Goal: Information Seeking & Learning: Check status

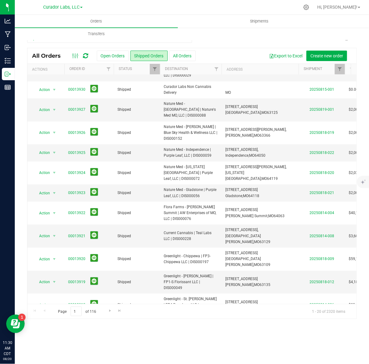
scroll to position [149, 0]
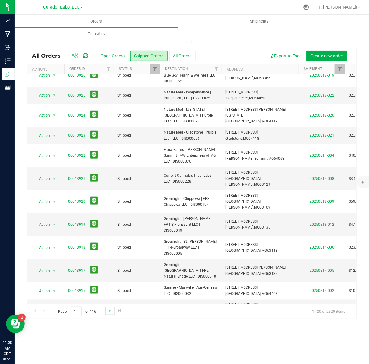
click at [107, 314] on link "Go to the next page" at bounding box center [110, 311] width 9 height 8
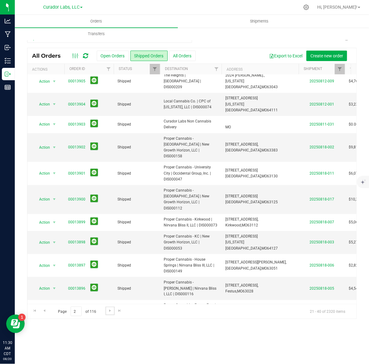
scroll to position [0, 0]
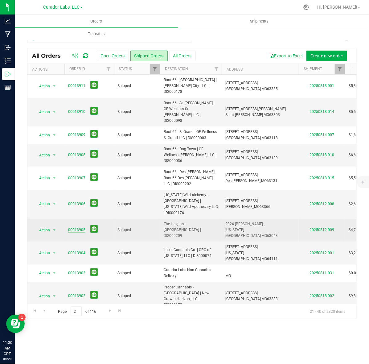
click at [76, 227] on link "00013905" at bounding box center [76, 230] width 17 height 6
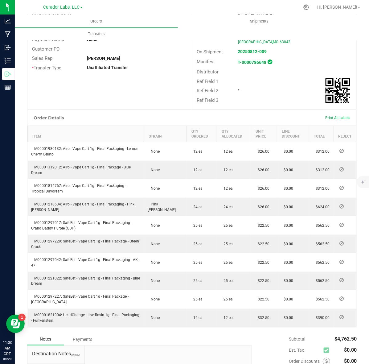
scroll to position [116, 0]
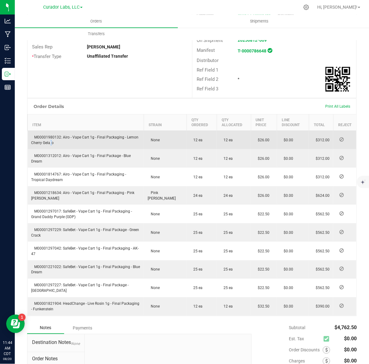
click at [49, 138] on span "M00001980132: Airo - Vape Cart 1g - Final Packaging - Lemon Cherry Gelato" at bounding box center [84, 140] width 107 height 10
drag, startPoint x: 63, startPoint y: 133, endPoint x: 69, endPoint y: 136, distance: 7.6
click at [69, 136] on td "M00001980132: Airo - Vape Cart 1g - Final Packaging - Lemon Cherry Gelato" at bounding box center [86, 140] width 116 height 19
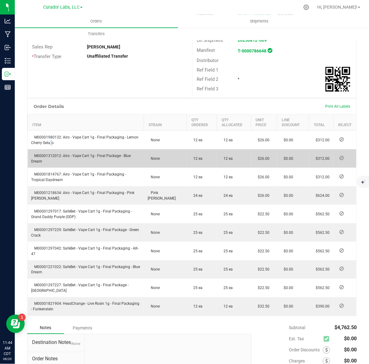
copy span "Airo - Vape Cart 1g - Final Packaging - Lemon Cherry Gelato"
drag, startPoint x: 62, startPoint y: 150, endPoint x: 74, endPoint y: 157, distance: 14.0
click at [74, 157] on td "M00001312012: Airo - Vape Cart 1g - Final Package - Blue Dream" at bounding box center [86, 158] width 116 height 19
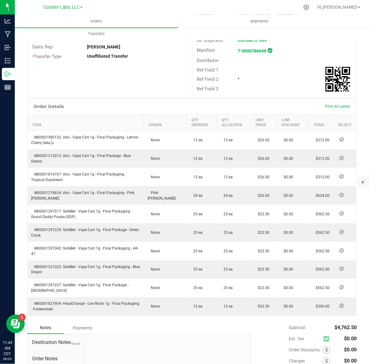
copy span "Airo - Vape Cart 1g - Final Package - Blue Dream"
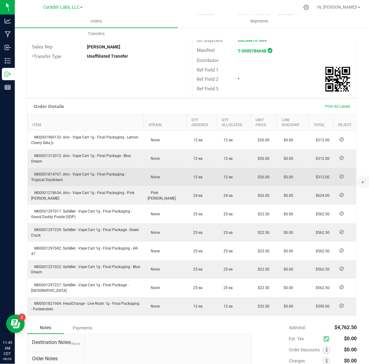
drag, startPoint x: 62, startPoint y: 169, endPoint x: 72, endPoint y: 178, distance: 13.5
click at [72, 178] on td "M00001814767: Airo - Vape Cart 1g - Final Packaging - Tropical Daydream" at bounding box center [86, 177] width 116 height 19
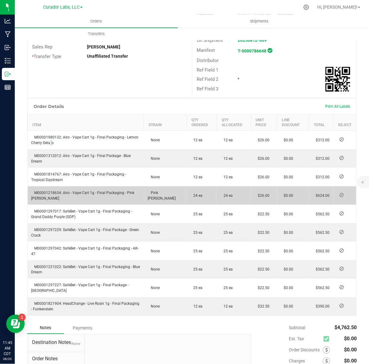
copy span "Airo - Vape Cart 1g - Final Packaging - Tropical Daydream"
drag, startPoint x: 63, startPoint y: 187, endPoint x: 65, endPoint y: 190, distance: 4.2
click at [65, 190] on td "M00001218634: Airo - Vape Cart 1g - Final Packaging - Pink Palmer" at bounding box center [86, 195] width 116 height 19
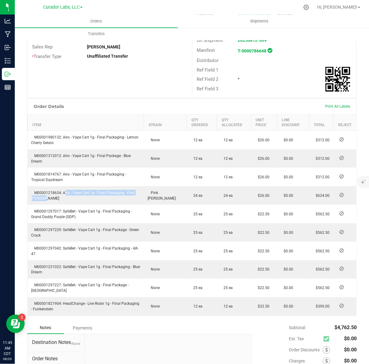
copy span "Airo - Vape Cart 1g - Final Packaging - Pink Palmer"
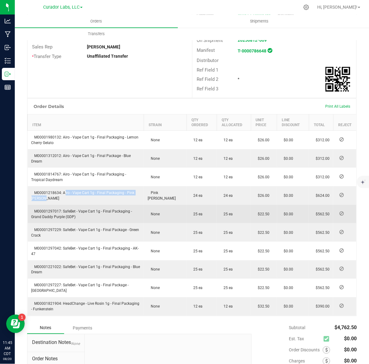
drag, startPoint x: 63, startPoint y: 206, endPoint x: 76, endPoint y: 211, distance: 14.4
click at [76, 211] on td "M00001297017: SafeBet - Vape Cart 1g - Final Packaging - Grand Daddy Purple (GD…" at bounding box center [86, 214] width 116 height 19
copy span "SafeBet - Vape Cart 1g - Final Packaging - Grand Daddy Purple (GDP)"
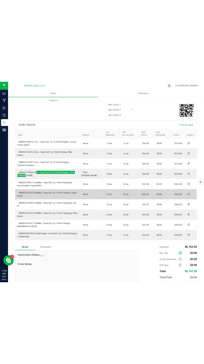
scroll to position [131, 0]
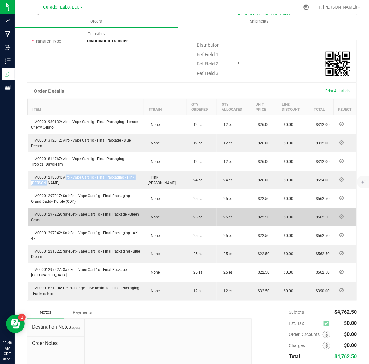
drag, startPoint x: 62, startPoint y: 210, endPoint x: 67, endPoint y: 214, distance: 6.5
click at [67, 214] on td "M00001297229: SafeBet - Vape Cart 1g - Final Package - Green Crack" at bounding box center [86, 217] width 116 height 19
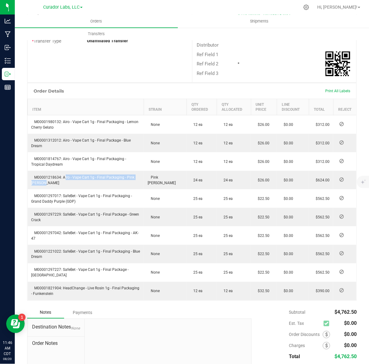
copy span "SafeBet - Vape Cart 1g - Final Package - Green Crack"
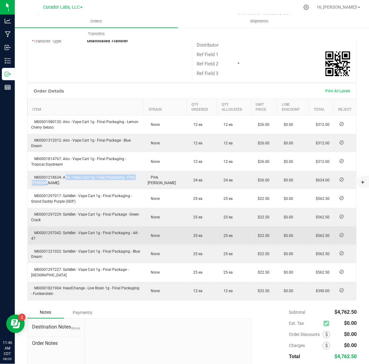
drag, startPoint x: 35, startPoint y: 228, endPoint x: 39, endPoint y: 230, distance: 4.9
click at [39, 230] on td "M00001297042: SafeBet - Vape Cart 1g - Final Packaging - AK-47" at bounding box center [86, 235] width 116 height 19
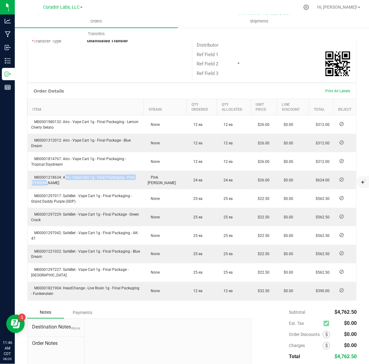
copy span "M00001297042: SafeBet - Vape Cart 1g - Final Packaging - AK-47"
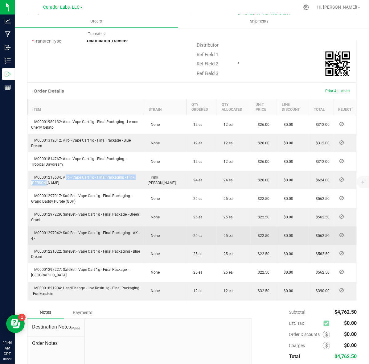
drag, startPoint x: 70, startPoint y: 232, endPoint x: 64, endPoint y: 230, distance: 6.9
click at [70, 232] on td "M00001297042: SafeBet - Vape Cart 1g - Final Packaging - AK-47" at bounding box center [86, 235] width 116 height 19
drag, startPoint x: 62, startPoint y: 227, endPoint x: 70, endPoint y: 235, distance: 11.6
click at [70, 235] on td "M00001297042: SafeBet - Vape Cart 1g - Final Packaging - AK-47" at bounding box center [86, 235] width 116 height 19
copy span "SafeBet - Vape Cart 1g - Final Packaging - AK-47"
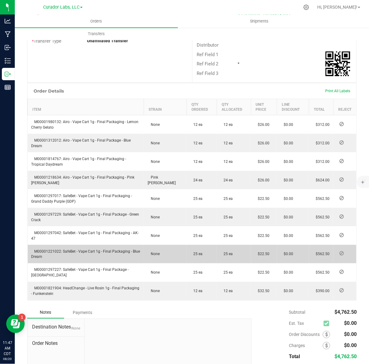
drag, startPoint x: 62, startPoint y: 246, endPoint x: 70, endPoint y: 253, distance: 10.7
click at [70, 253] on td "M00001221022: SafeBet - Vape Cart 1g - Final Packaging - Blue Dream" at bounding box center [86, 254] width 116 height 19
copy span "SafeBet - Vape Cart 1g - Final Packaging - Blue Dream"
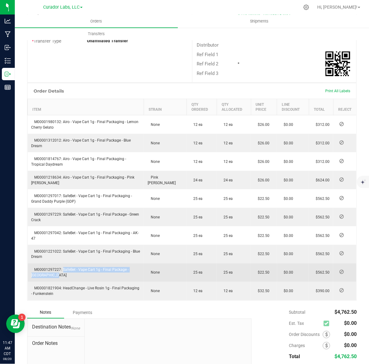
drag, startPoint x: 62, startPoint y: 264, endPoint x: 68, endPoint y: 269, distance: 7.5
click at [68, 269] on td "M00001297227: SafeBet - Vape Cart 1g - Final Package - Kush Stadium" at bounding box center [86, 272] width 116 height 19
copy span "SafeBet - Vape Cart 1g - Final Package - Kush Stadium"
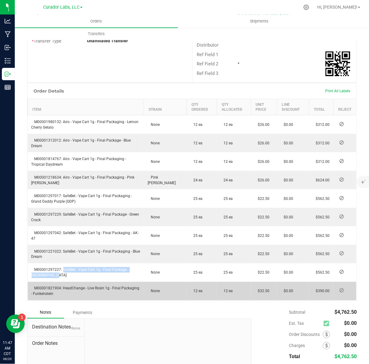
drag, startPoint x: 63, startPoint y: 283, endPoint x: 68, endPoint y: 287, distance: 7.0
click at [68, 287] on td "M00001821904: HeadChange - Live Rosin 1g - Final Packaging - Funkenstein" at bounding box center [86, 291] width 116 height 19
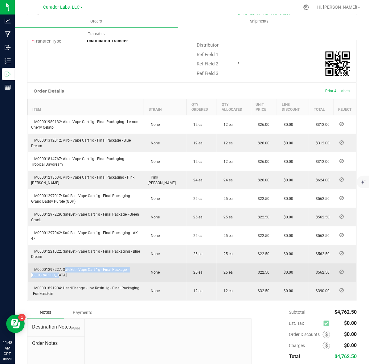
drag, startPoint x: 63, startPoint y: 265, endPoint x: 67, endPoint y: 269, distance: 5.7
click at [67, 269] on td "M00001297227: SafeBet - Vape Cart 1g - Final Package - Kush Stadium" at bounding box center [86, 272] width 116 height 19
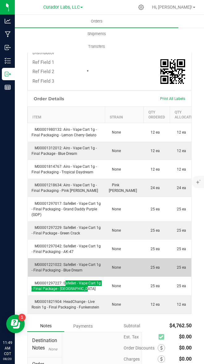
scroll to position [247, 0]
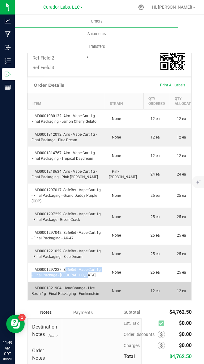
drag, startPoint x: 77, startPoint y: 282, endPoint x: 98, endPoint y: 282, distance: 21.0
click at [98, 282] on td "M00001821904: HeadChange - Live Rosin 1g - Final Packaging - Funkenstein" at bounding box center [66, 291] width 77 height 19
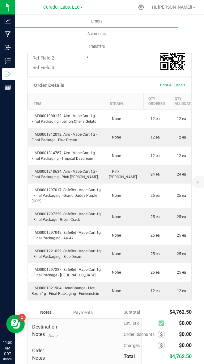
click at [80, 295] on div "Order Details Print All Labels Item Strain Qty Ordered Qty Allocated Unit Price…" at bounding box center [109, 188] width 164 height 223
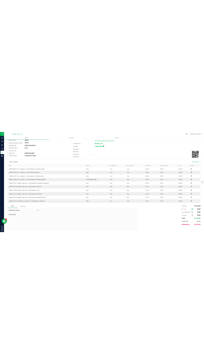
scroll to position [79, 0]
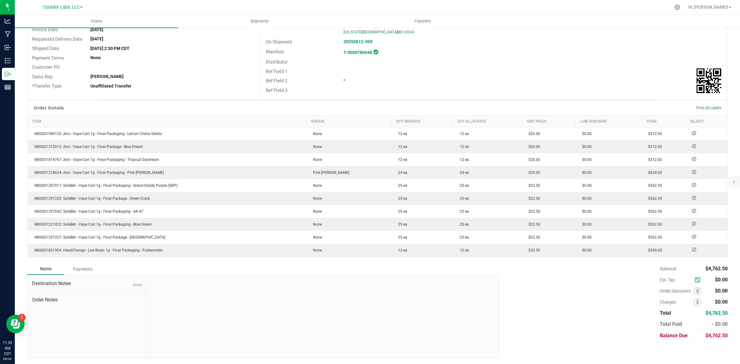
drag, startPoint x: 165, startPoint y: 253, endPoint x: 27, endPoint y: 254, distance: 138.5
click at [27, 254] on div "Back to Orders Order details Sync to QuickBooks Export PDF Edit Order Order # 0…" at bounding box center [378, 156] width 726 height 416
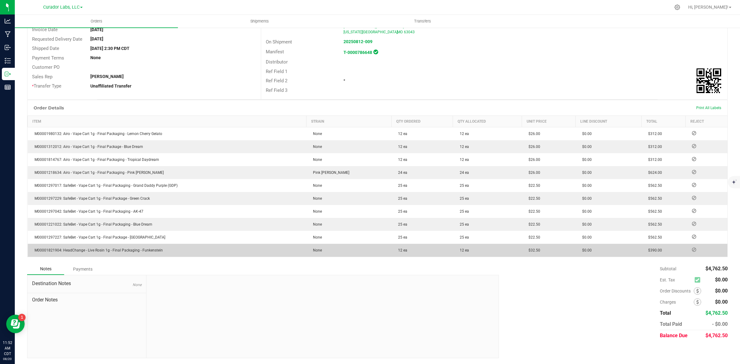
click at [65, 249] on span "M00001821904: HeadChange - Live Rosin 1g - Final Packaging - Funkenstein" at bounding box center [96, 250] width 131 height 4
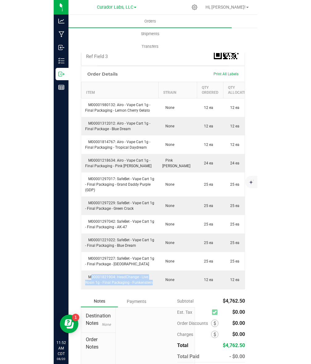
scroll to position [272, 0]
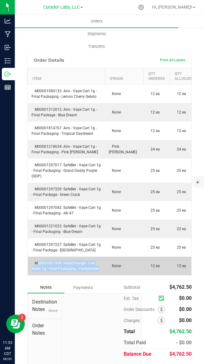
click at [39, 261] on span "M00001821904: HeadChange - Live Rosin 1g - Final Packaging - Funkenstein" at bounding box center [65, 266] width 68 height 10
click at [35, 261] on span "M00001821904: HeadChange - Live Rosin 1g - Final Packaging - Funkenstein" at bounding box center [65, 266] width 68 height 10
drag, startPoint x: 33, startPoint y: 250, endPoint x: 60, endPoint y: 254, distance: 27.1
click at [60, 257] on td "M00001821904: HeadChange - Live Rosin 1g - Final Packaging - Funkenstein" at bounding box center [66, 266] width 77 height 19
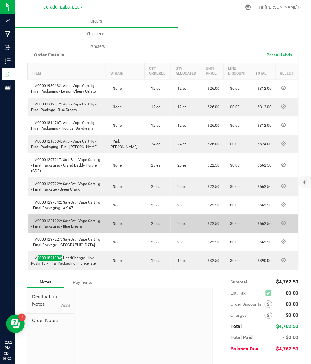
scroll to position [160, 0]
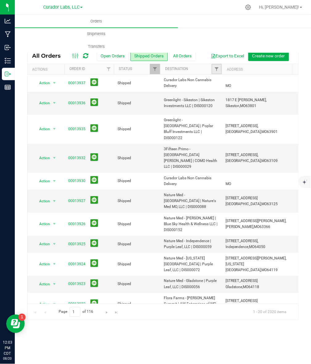
click at [213, 67] on link "Filter" at bounding box center [217, 69] width 10 height 10
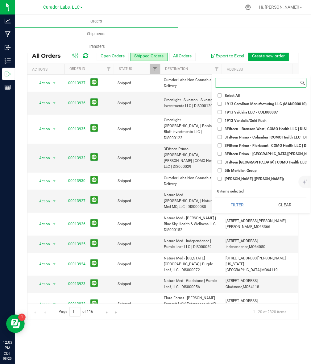
click at [241, 83] on input at bounding box center [258, 82] width 84 height 9
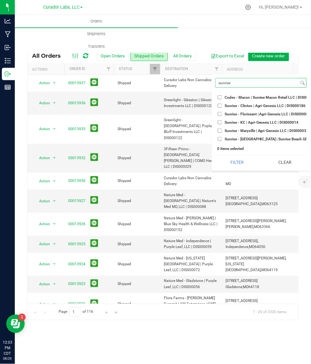
type input "sunrise"
click at [219, 107] on input "Sunrise - Clinton | Agri-Genesis LLC | DIS000186" at bounding box center [220, 106] width 4 height 4
checkbox input "true"
click at [219, 116] on li "Sunrise - Florissant | Agri-Genesis LLC | DIS000009" at bounding box center [260, 114] width 91 height 6
click at [219, 123] on input "Sunrise - KC | Agri-Genesis LLC | DIS000014" at bounding box center [220, 122] width 4 height 4
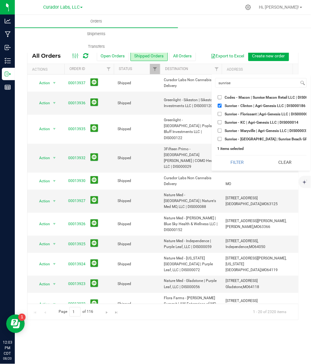
checkbox input "true"
click at [218, 115] on input "Sunrise - Florissant | Agri-Genesis LLC | DIS000009" at bounding box center [220, 114] width 4 height 4
checkbox input "true"
click at [220, 131] on input "Sunrise - Maryville | Agri-Genesis LLC | DIS000032" at bounding box center [220, 131] width 4 height 4
checkbox input "true"
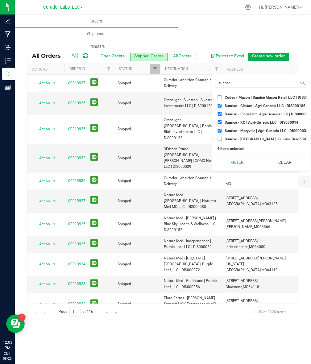
click at [219, 138] on input "Sunrise - Osage Beach | Sunrise Beach GP, LLC | DIS000169" at bounding box center [220, 139] width 4 height 4
checkbox input "true"
click at [231, 169] on button "Filter" at bounding box center [236, 162] width 43 height 14
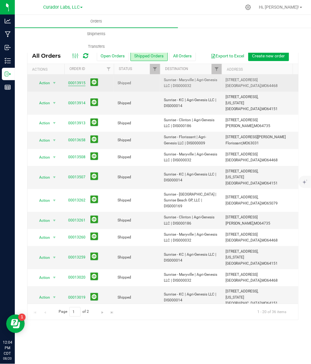
click at [76, 81] on link "00013915" at bounding box center [76, 83] width 17 height 6
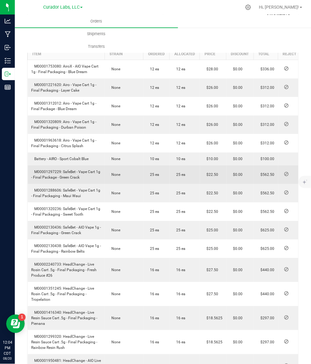
scroll to position [175, 0]
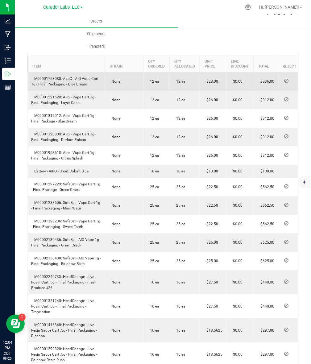
drag, startPoint x: 63, startPoint y: 79, endPoint x: 93, endPoint y: 84, distance: 30.1
click at [93, 84] on td "M00001753080: AiroX - AIO Vape Cart 1g - Final Packaging - Blue Dream" at bounding box center [66, 81] width 77 height 19
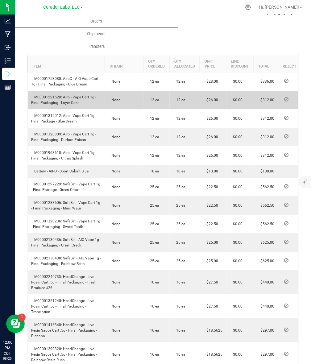
drag, startPoint x: 80, startPoint y: 103, endPoint x: 63, endPoint y: 98, distance: 17.8
click at [63, 98] on td "M00001221620: Airo - Vape Cart 1g - Final Packaging - Layer Cake" at bounding box center [66, 100] width 77 height 19
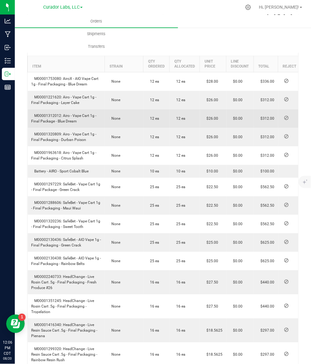
drag, startPoint x: 81, startPoint y: 122, endPoint x: 63, endPoint y: 116, distance: 18.9
click at [63, 116] on td "M00001312012: Airo - Vape Cart 1g - Final Package - Blue Dream" at bounding box center [66, 119] width 77 height 19
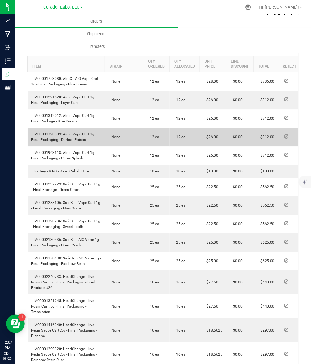
drag, startPoint x: 87, startPoint y: 140, endPoint x: 63, endPoint y: 132, distance: 24.7
click at [63, 132] on td "M00001320809: Airo - Vape Cart 1g - Final Packaging - Durban Poison" at bounding box center [66, 137] width 77 height 19
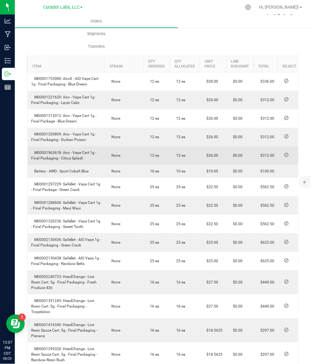
drag, startPoint x: 85, startPoint y: 158, endPoint x: 63, endPoint y: 153, distance: 22.8
click at [63, 153] on td "M00001963618: Airo - Vape Cart 1g - Final Packaging - Citrus Splash" at bounding box center [66, 156] width 77 height 19
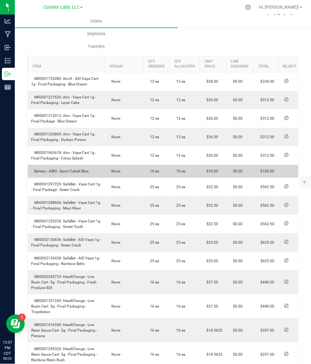
drag, startPoint x: 35, startPoint y: 172, endPoint x: 90, endPoint y: 171, distance: 55.2
click at [90, 171] on td "Battery - AIRO - Sport Cobalt Blue" at bounding box center [66, 171] width 77 height 13
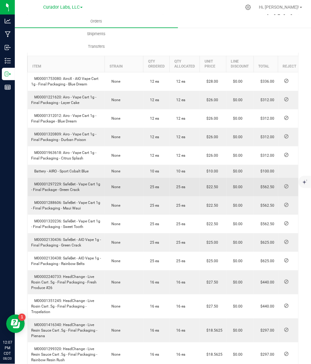
drag, startPoint x: 62, startPoint y: 185, endPoint x: 85, endPoint y: 189, distance: 22.9
click at [85, 189] on td "M00001297229: SafeBet - Vape Cart 1g - Final Package - Green Crack" at bounding box center [66, 187] width 77 height 19
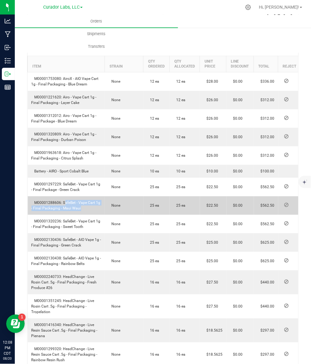
drag, startPoint x: 62, startPoint y: 201, endPoint x: 79, endPoint y: 211, distance: 19.1
click at [79, 211] on td "M00001288606: SafeBet - Vape Cart 1g - Final Packaging - Maui Waui" at bounding box center [66, 206] width 77 height 19
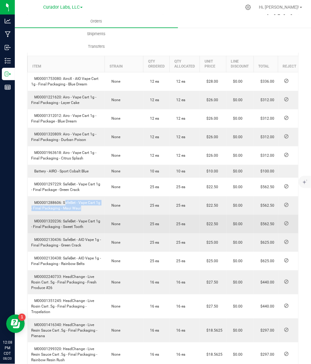
drag, startPoint x: 62, startPoint y: 222, endPoint x: 85, endPoint y: 226, distance: 23.7
click at [85, 226] on td "M00001320236: SafeBet - Vape Cart 1g - Final Packaging - Sweet Tooth" at bounding box center [66, 224] width 77 height 19
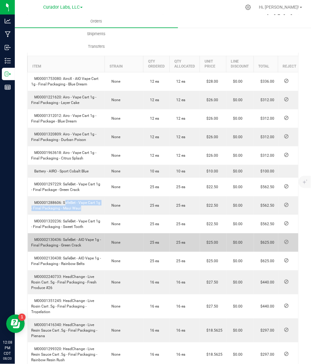
drag, startPoint x: 62, startPoint y: 240, endPoint x: 83, endPoint y: 250, distance: 23.7
click at [83, 250] on td "M00002130436: SafeBet - AIO Vape 1g - Final Packaging - Green Crack" at bounding box center [66, 243] width 77 height 19
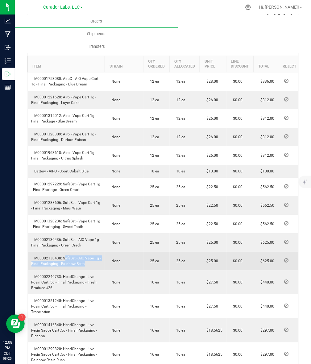
drag, startPoint x: 63, startPoint y: 259, endPoint x: 108, endPoint y: 266, distance: 45.5
click at [108, 266] on outbound-order-line-row "M00002130438: SafeBet - AIO Vape 1g - Final Packaging - Rainbow Belts None 25 e…" at bounding box center [165, 261] width 274 height 19
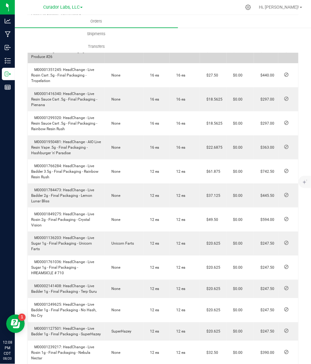
scroll to position [368, 0]
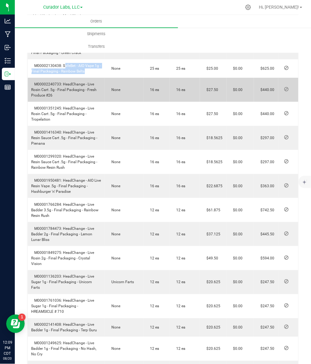
drag, startPoint x: 62, startPoint y: 83, endPoint x: 69, endPoint y: 93, distance: 12.8
click at [69, 93] on td "M00002240733: HeadChange - Live Rosin Cart .5g - Final Packaging - Fresh Produc…" at bounding box center [66, 90] width 77 height 24
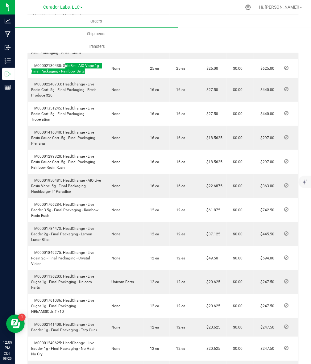
scroll to position [406, 0]
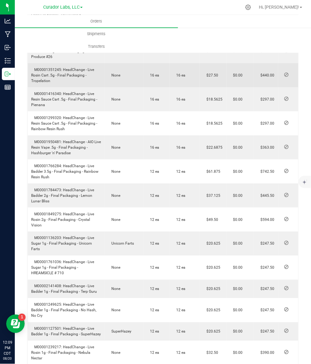
drag, startPoint x: 63, startPoint y: 70, endPoint x: 66, endPoint y: 79, distance: 9.1
click at [66, 79] on td "M00001351245: HeadChange - Live Rosin Cart .5g - Final Packaging - Tropelation" at bounding box center [66, 75] width 77 height 24
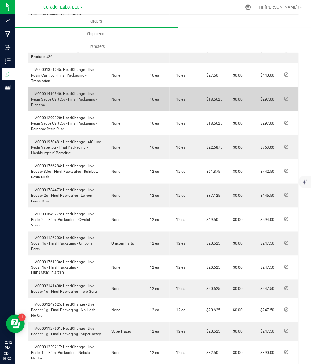
drag, startPoint x: 63, startPoint y: 96, endPoint x: 72, endPoint y: 105, distance: 13.1
click at [72, 105] on td "M00001416340: HeadChange - Live Resin Sauce Cart .5g - Final Packaging - Pienana" at bounding box center [66, 99] width 77 height 24
click at [217, 99] on span "$18.5625" at bounding box center [213, 99] width 19 height 4
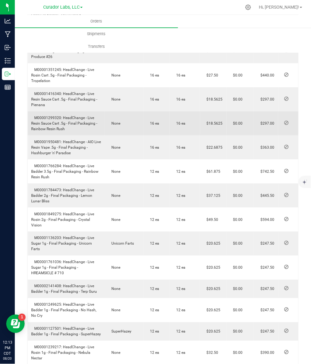
drag, startPoint x: 65, startPoint y: 130, endPoint x: 62, endPoint y: 118, distance: 12.7
click at [62, 118] on td "M00001299320: HeadChange - Live Resin Sauce Cart .5g - Final Packaging - Rainbo…" at bounding box center [66, 123] width 77 height 24
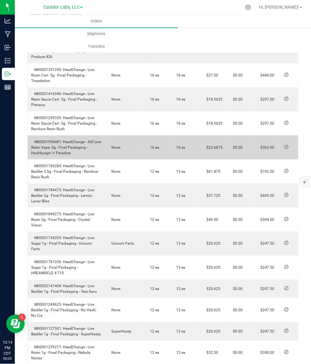
drag, startPoint x: 72, startPoint y: 147, endPoint x: 62, endPoint y: 142, distance: 11.9
click at [62, 142] on td "M00001950481: HeadChange - AIO Live Resin Vape .5g - Final Packaging - Hashburg…" at bounding box center [66, 147] width 77 height 24
click at [215, 148] on span "$22.6875" at bounding box center [213, 147] width 19 height 4
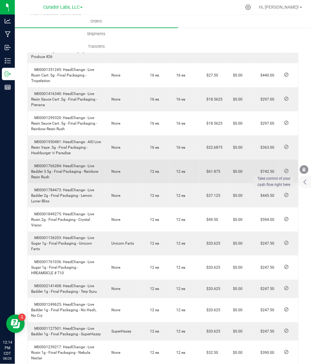
click at [72, 166] on span "M00001766284: HeadChange - Live Badder 3.5g - Final Packaging - Rainbow Resin R…" at bounding box center [64, 171] width 67 height 15
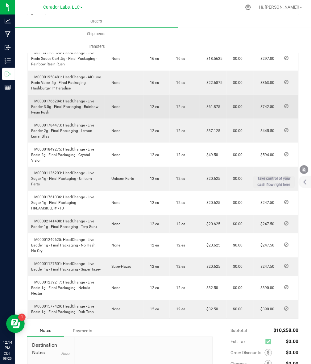
scroll to position [483, 0]
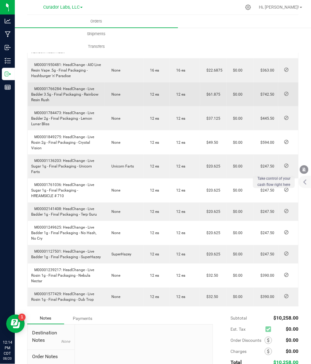
drag, startPoint x: 53, startPoint y: 93, endPoint x: 62, endPoint y: 86, distance: 11.7
click at [62, 86] on td "M00001766284: HeadChange - Live Badder 3.5g - Final Packaging - Rainbow Resin R…" at bounding box center [66, 94] width 77 height 24
click at [212, 95] on span "$61.875" at bounding box center [212, 94] width 17 height 4
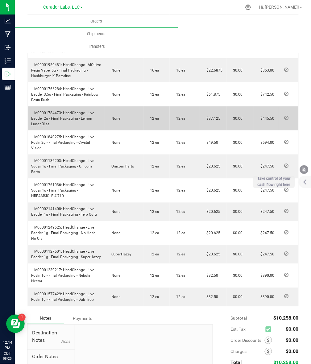
drag, startPoint x: 72, startPoint y: 125, endPoint x: 63, endPoint y: 110, distance: 17.3
click at [63, 110] on td "M00001784473: HeadChange - Live Badder 2g - Final Packaging - Lemon Lunar Bliss" at bounding box center [66, 118] width 77 height 24
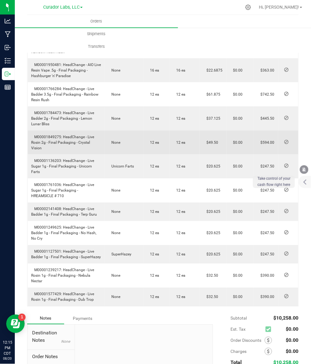
drag, startPoint x: 100, startPoint y: 146, endPoint x: 62, endPoint y: 138, distance: 38.2
click at [62, 138] on td "M00001849275: HeadChange - Live Rosin 2g - Final Packaging - Crystal Vision" at bounding box center [66, 142] width 77 height 24
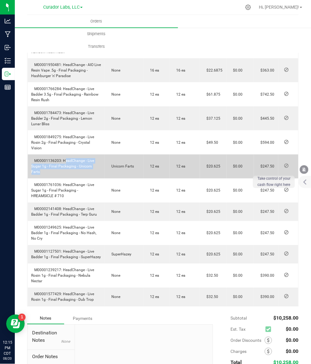
drag, startPoint x: 102, startPoint y: 163, endPoint x: 110, endPoint y: 164, distance: 7.8
click at [110, 164] on outbound-order-line-row "M00001136203: HeadChange - Live Sugar 1g - Final Packaging - Unicorn Farts Unic…" at bounding box center [165, 167] width 274 height 24
click at [210, 164] on span "$20.625" at bounding box center [212, 166] width 17 height 4
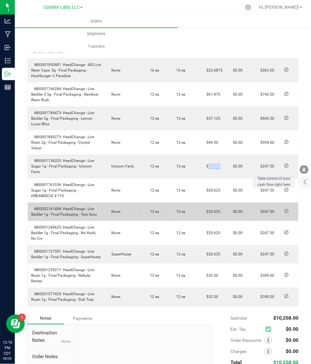
click at [85, 207] on span "M00002141408: HeadChange - Live Badder 1g - Final Packaging - Terp Guru" at bounding box center [64, 212] width 66 height 10
click at [74, 207] on span "M00002141408: HeadChange - Live Badder 1g - Final Packaging - Terp Guru" at bounding box center [64, 212] width 66 height 10
drag, startPoint x: 62, startPoint y: 199, endPoint x: 101, endPoint y: 201, distance: 39.2
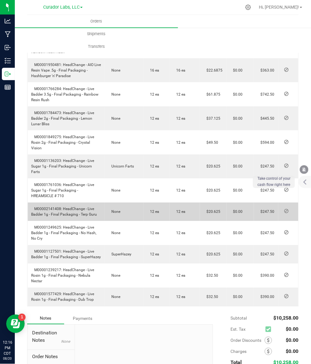
click at [101, 203] on td "M00002141408: HeadChange - Live Badder 1g - Final Packaging - Terp Guru" at bounding box center [66, 212] width 77 height 19
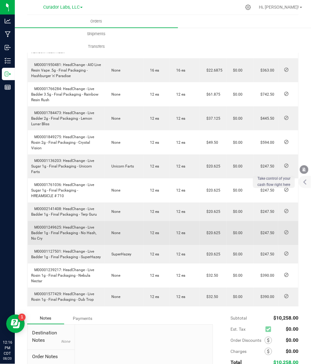
drag, startPoint x: 62, startPoint y: 215, endPoint x: 70, endPoint y: 229, distance: 16.5
click at [70, 229] on td "M00001249625: HeadChange - Live Badder 1g - Final Packaging - No Hash, No Cry" at bounding box center [66, 233] width 77 height 24
drag, startPoint x: 70, startPoint y: 229, endPoint x: 68, endPoint y: 226, distance: 3.3
click at [69, 229] on td "M00001249625: HeadChange - Live Badder 1g - Final Packaging - No Hash, No Cry" at bounding box center [66, 233] width 77 height 24
click at [66, 226] on span "M00001249625: HeadChange - Live Badder 1g - Final Packaging - No Hash, No Cry" at bounding box center [63, 233] width 65 height 15
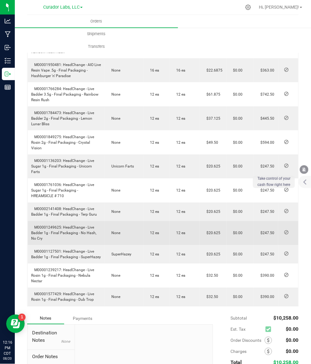
drag, startPoint x: 63, startPoint y: 215, endPoint x: 76, endPoint y: 229, distance: 19.2
click at [76, 229] on td "M00001249625: HeadChange - Live Badder 1g - Final Packaging - No Hash, No Cry" at bounding box center [66, 233] width 77 height 24
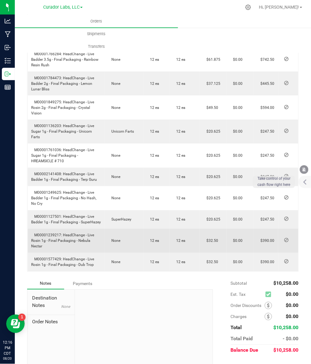
scroll to position [522, 0]
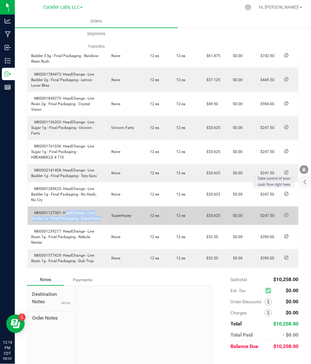
drag, startPoint x: 63, startPoint y: 201, endPoint x: 105, endPoint y: 207, distance: 42.8
click at [105, 207] on outbound-order-line-row "M00001127501: HeadChange - Live Badder 1g - Final Packaging - SuperHazey SuperH…" at bounding box center [165, 216] width 274 height 19
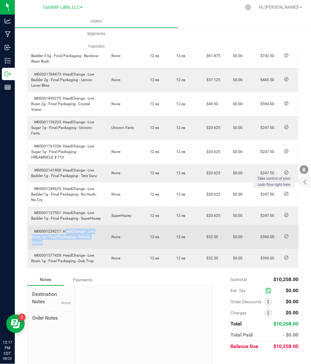
drag, startPoint x: 62, startPoint y: 221, endPoint x: 109, endPoint y: 231, distance: 47.4
click at [109, 231] on outbound-order-line-row "M00001239217: HeadChange - Live Rosin 1g - Final Packaging - Nebula Nectar None…" at bounding box center [165, 237] width 274 height 24
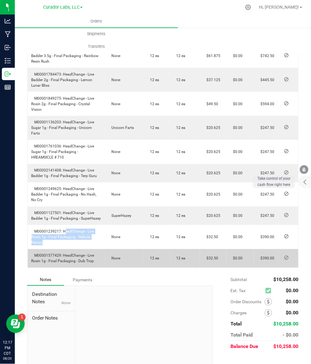
drag, startPoint x: 91, startPoint y: 245, endPoint x: 62, endPoint y: 240, distance: 29.4
click at [62, 254] on span "M00001577429: HeadChange - Live Rosin 1g - Final Packaging - Dub Trop" at bounding box center [62, 259] width 63 height 10
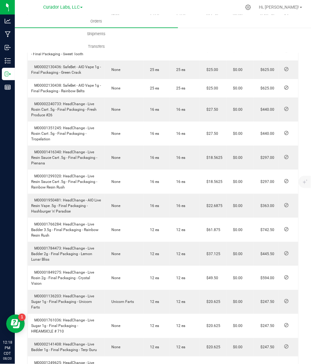
scroll to position [350, 0]
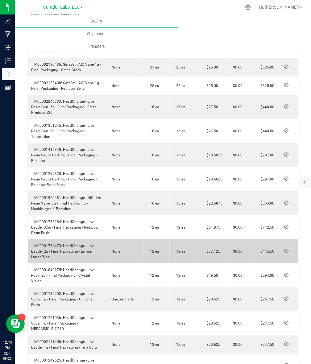
click at [215, 250] on span "$37.125" at bounding box center [212, 251] width 17 height 4
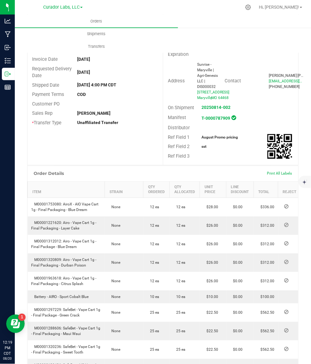
scroll to position [0, 0]
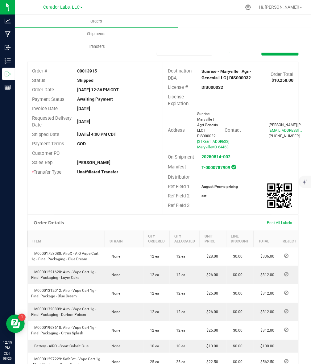
click at [202, 185] on strong "August Promo pricing" at bounding box center [220, 186] width 36 height 4
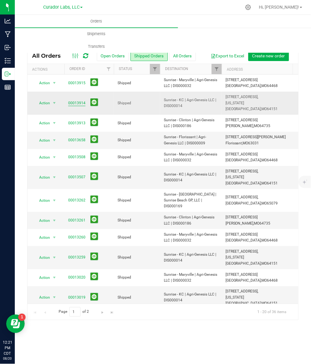
click at [82, 100] on link "00013914" at bounding box center [76, 103] width 17 height 6
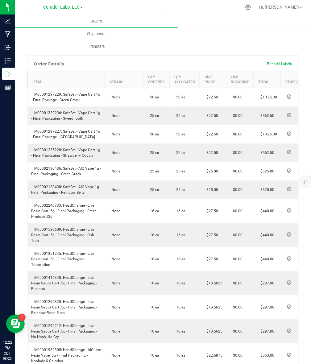
scroll to position [192, 0]
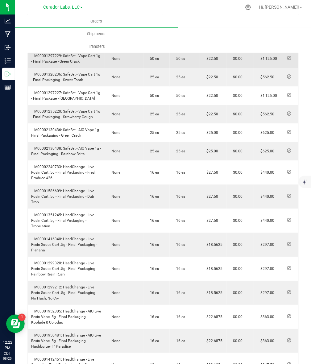
drag, startPoint x: 62, startPoint y: 65, endPoint x: 91, endPoint y: 75, distance: 30.5
click at [91, 68] on td "M00001297229: SafeBet - Vape Cart 1g - Final Package - Green Crack" at bounding box center [66, 59] width 77 height 19
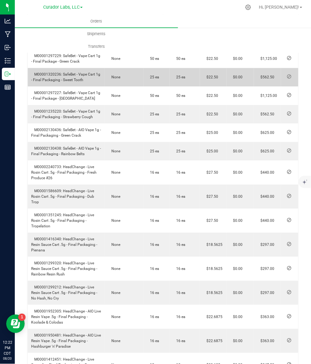
drag, startPoint x: 63, startPoint y: 85, endPoint x: 88, endPoint y: 89, distance: 25.3
click at [88, 87] on td "M00001320236: SafeBet - Vape Cart 1g - Final Packaging - Sweet Tooth" at bounding box center [66, 77] width 77 height 19
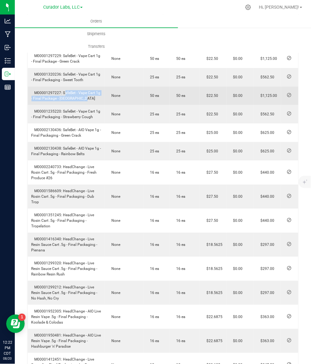
drag, startPoint x: 62, startPoint y: 103, endPoint x: 92, endPoint y: 112, distance: 30.8
click at [92, 105] on td "M00001297227: SafeBet - Vape Cart 1g - Final Package - Kush Stadium" at bounding box center [66, 96] width 77 height 19
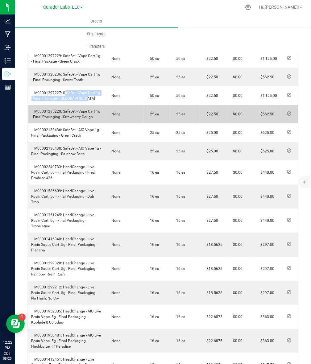
drag, startPoint x: 62, startPoint y: 123, endPoint x: 99, endPoint y: 131, distance: 37.5
click at [99, 124] on td "M00001235220: SafeBet - Vape Cart 1g - Final Packaging - Strawberry Cough" at bounding box center [66, 114] width 77 height 19
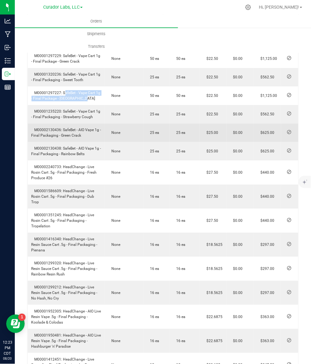
drag, startPoint x: 62, startPoint y: 141, endPoint x: 93, endPoint y: 150, distance: 31.4
click at [93, 142] on td "M00002130436: SafeBet - AIO Vape 1g - Final Packaging - Green Crack" at bounding box center [66, 133] width 77 height 19
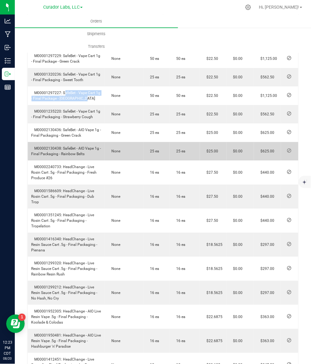
drag, startPoint x: 63, startPoint y: 158, endPoint x: 90, endPoint y: 165, distance: 28.1
click at [90, 161] on td "M00002130438: SafeBet - AIO Vape 1g - Final Packaging - Rainbow Belts" at bounding box center [66, 151] width 77 height 19
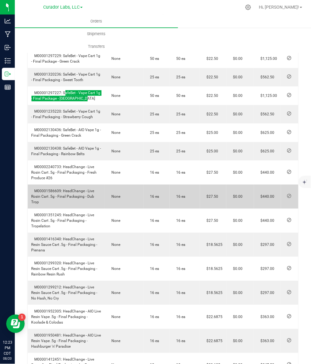
scroll to position [269, 0]
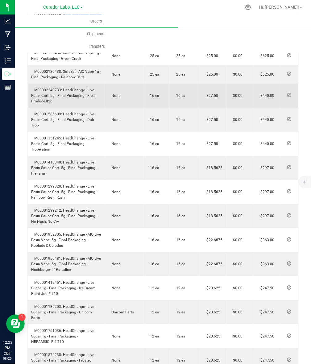
drag, startPoint x: 62, startPoint y: 102, endPoint x: 85, endPoint y: 113, distance: 25.5
click at [85, 108] on td "M00002240733: HeadChange - Live Rosin Cart .5g - Final Packaging - Fresh Produc…" at bounding box center [66, 96] width 77 height 24
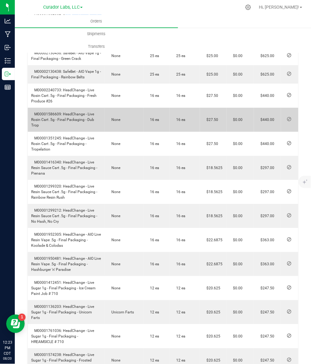
drag, startPoint x: 62, startPoint y: 125, endPoint x: 66, endPoint y: 136, distance: 11.9
click at [66, 132] on td "M00001586609: HeadChange - Live Rosin Cart .5g - Final Packaging - Dub Trop" at bounding box center [66, 120] width 77 height 24
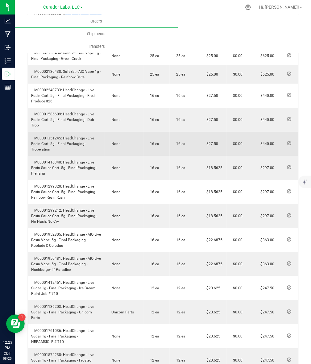
drag, startPoint x: 64, startPoint y: 150, endPoint x: 74, endPoint y: 163, distance: 16.7
click at [74, 156] on td "M00001351245: HeadChange - Live Rosin Cart .5g - Final Packaging - Tropelation" at bounding box center [66, 144] width 77 height 24
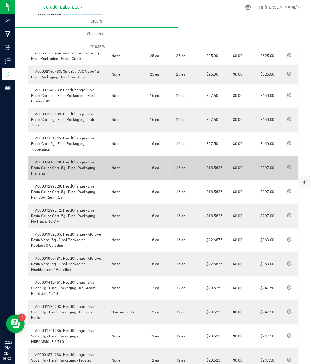
drag, startPoint x: 62, startPoint y: 173, endPoint x: 76, endPoint y: 188, distance: 19.9
click at [76, 180] on td "M00001416340: HeadChange - Live Resin Sauce Cart .5g - Final Packaging - Pienana" at bounding box center [66, 168] width 77 height 24
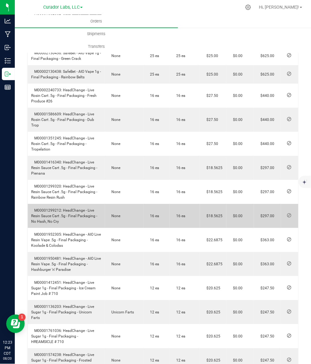
scroll to position [346, 0]
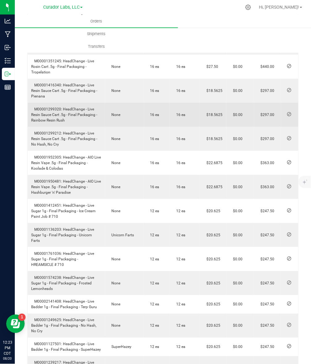
drag, startPoint x: 63, startPoint y: 121, endPoint x: 76, endPoint y: 136, distance: 20.5
click at [76, 127] on td "M00001299320: HeadChange - Live Resin Sauce Cart .5g - Final Packaging - Rainbo…" at bounding box center [66, 115] width 77 height 24
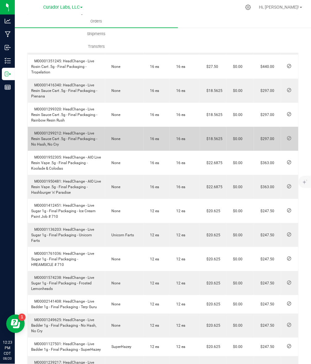
drag, startPoint x: 62, startPoint y: 145, endPoint x: 71, endPoint y: 158, distance: 15.4
click at [71, 151] on td "M00001299212: HeadChange - Live Resin Sauce Cart .5g - Final Packaging - No Has…" at bounding box center [66, 139] width 77 height 24
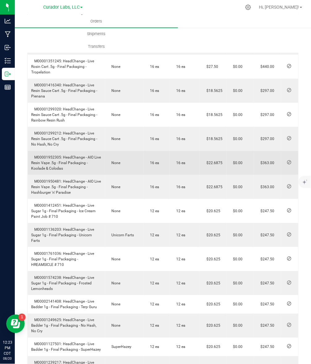
drag, startPoint x: 63, startPoint y: 168, endPoint x: 71, endPoint y: 178, distance: 13.4
click at [71, 175] on td "M00001952305: HeadChange - AIO Live Resin Vape .5g - Final Packaging - Koolade …" at bounding box center [66, 163] width 77 height 24
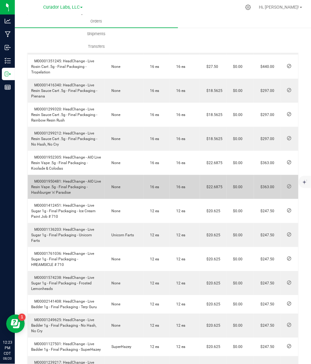
drag, startPoint x: 62, startPoint y: 193, endPoint x: 76, endPoint y: 201, distance: 15.5
click at [76, 199] on td "M00001950481: HeadChange - AIO Live Resin Vape .5g - Final Packaging - Hashburg…" at bounding box center [66, 187] width 77 height 24
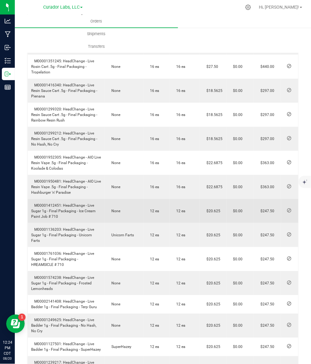
drag, startPoint x: 62, startPoint y: 215, endPoint x: 71, endPoint y: 227, distance: 15.4
click at [71, 223] on td "M00001412451: HeadChange - Live Sugar 1g - Final Packaging - Ice Cream Paint Jo…" at bounding box center [66, 211] width 77 height 24
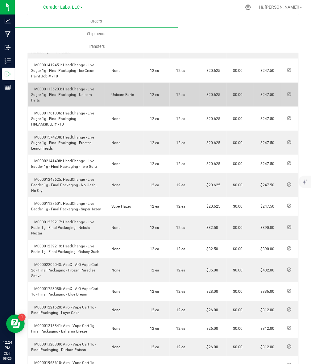
scroll to position [501, 0]
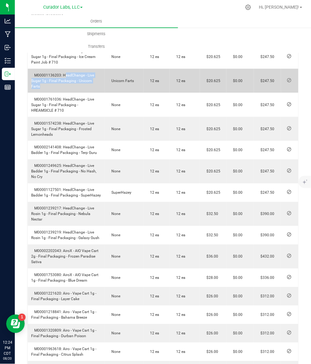
drag, startPoint x: 62, startPoint y: 86, endPoint x: 105, endPoint y: 93, distance: 43.2
click at [105, 93] on outbound-order-line-row "M00001136203: HeadChange - Live Sugar 1g - Final Packaging - Unicorn Farts Unic…" at bounding box center [166, 81] width 276 height 24
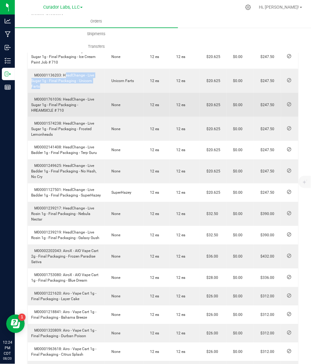
drag, startPoint x: 63, startPoint y: 105, endPoint x: 80, endPoint y: 122, distance: 23.6
click at [80, 117] on td "M00001761036: HeadChange - Live Sugar 1g - Final Packaging - HREAMSICLE # 710" at bounding box center [66, 105] width 77 height 24
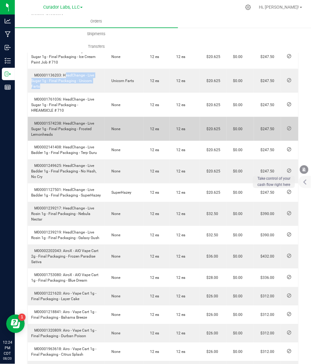
drag, startPoint x: 63, startPoint y: 129, endPoint x: 70, endPoint y: 141, distance: 14.5
click at [70, 141] on td "M00001574238: HeadChange - Live Sugar 1g - Final Packaging - Frosted Lemonheads" at bounding box center [66, 129] width 77 height 24
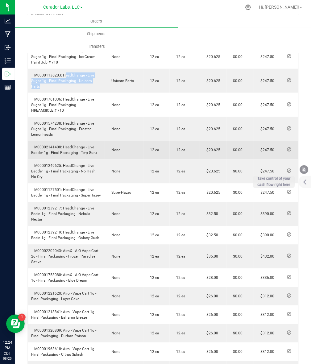
drag, startPoint x: 62, startPoint y: 152, endPoint x: 97, endPoint y: 158, distance: 34.8
click at [97, 158] on td "M00002141408: HeadChange - Live Badder 1g - Final Packaging - Terp Guru" at bounding box center [66, 150] width 77 height 19
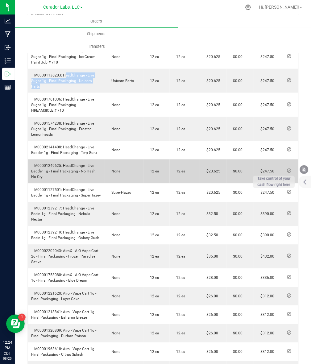
drag, startPoint x: 62, startPoint y: 173, endPoint x: 67, endPoint y: 186, distance: 14.2
click at [67, 184] on td "M00001249625: HeadChange - Live Badder 1g - Final Packaging - No Hash, No Cry" at bounding box center [66, 171] width 77 height 24
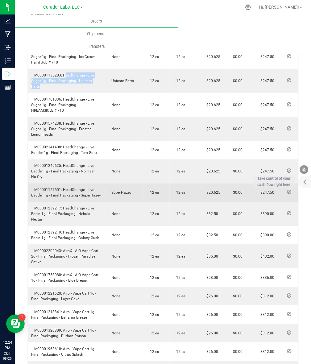
drag, startPoint x: 62, startPoint y: 195, endPoint x: 99, endPoint y: 202, distance: 38.1
click at [99, 198] on span "M00001127501: HeadChange - Live Badder 1g - Final Packaging - SuperHazey" at bounding box center [66, 193] width 70 height 10
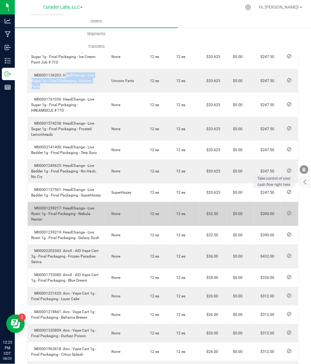
drag, startPoint x: 63, startPoint y: 213, endPoint x: 101, endPoint y: 225, distance: 39.7
click at [101, 225] on td "M00001239217: HeadChange - Live Rosin 1g - Final Packaging - Nebula Nectar" at bounding box center [66, 214] width 77 height 24
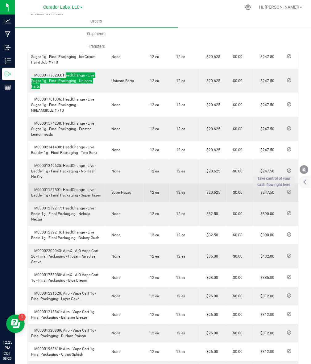
scroll to position [578, 0]
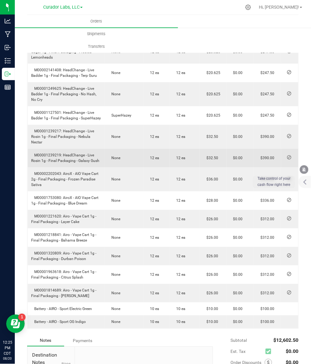
drag, startPoint x: 63, startPoint y: 153, endPoint x: 101, endPoint y: 159, distance: 38.5
click at [101, 159] on td "M00001239219: HeadChange - Live Rosin 1g - Final Packaging - Galaxy Gush" at bounding box center [66, 158] width 77 height 19
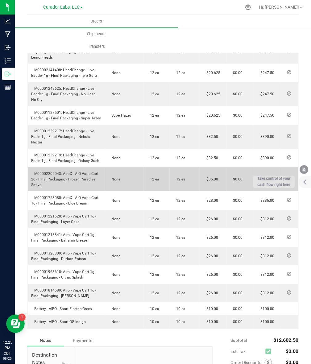
drag, startPoint x: 62, startPoint y: 173, endPoint x: 70, endPoint y: 183, distance: 12.7
click at [70, 183] on td "M00002202043: AiroX - AIO Vape Cart 2g - Final Packaging - Frozen Paradise Sati…" at bounding box center [66, 180] width 77 height 24
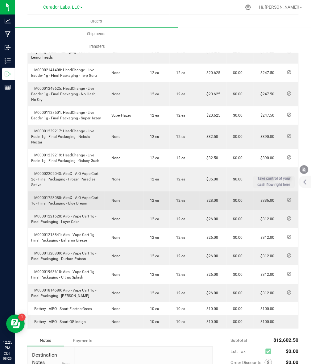
drag, startPoint x: 63, startPoint y: 198, endPoint x: 93, endPoint y: 205, distance: 30.7
click at [93, 205] on td "M00001753080: AiroX - AIO Vape Cart 1g - Final Packaging - Blue Dream" at bounding box center [66, 201] width 77 height 19
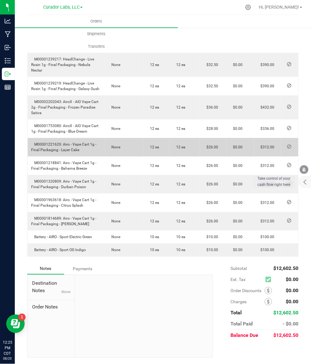
scroll to position [655, 0]
drag, startPoint x: 62, startPoint y: 137, endPoint x: 81, endPoint y: 144, distance: 20.1
click at [81, 144] on td "M00001221620: Airo - Vape Cart 1g - Final Packaging - Layer Cake" at bounding box center [66, 147] width 77 height 19
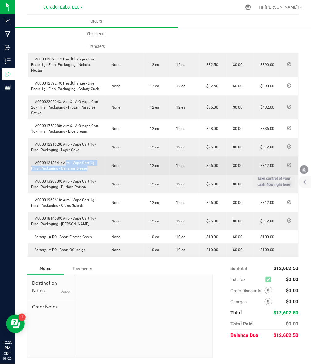
drag, startPoint x: 64, startPoint y: 157, endPoint x: 85, endPoint y: 162, distance: 21.9
click at [85, 162] on span "M00001218841: Airo - Vape Cart 1g - Final Packaging - Bahama Breeze" at bounding box center [63, 166] width 65 height 10
click at [87, 163] on td "M00001218841: Airo - Vape Cart 1g - Final Packaging - Bahama Breeze" at bounding box center [66, 165] width 77 height 19
drag, startPoint x: 87, startPoint y: 163, endPoint x: 63, endPoint y: 158, distance: 24.3
click at [63, 158] on td "M00001218841: Airo - Vape Cart 1g - Final Packaging - Bahama Breeze" at bounding box center [66, 165] width 77 height 19
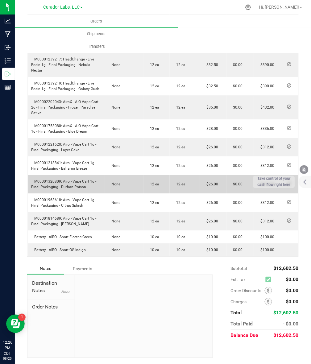
drag, startPoint x: 63, startPoint y: 175, endPoint x: 86, endPoint y: 181, distance: 23.9
click at [86, 181] on td "M00001320809: Airo - Vape Cart 1g - Final Packaging - Durban Poison" at bounding box center [66, 184] width 77 height 19
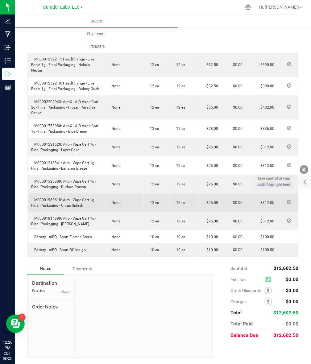
drag, startPoint x: 62, startPoint y: 194, endPoint x: 84, endPoint y: 201, distance: 23.0
click at [84, 201] on td "M00001963618: Airo - Vape Cart 1g - Final Packaging - Citrus Splash" at bounding box center [66, 202] width 77 height 19
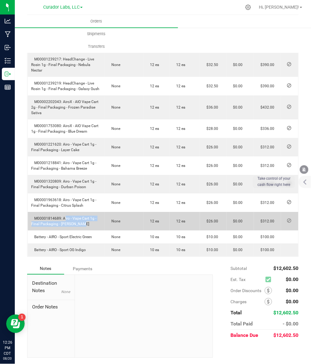
drag, startPoint x: 62, startPoint y: 213, endPoint x: 82, endPoint y: 221, distance: 21.2
click at [82, 221] on td "M00001814689: Airo - Vape Cart 1g - Final Packaging - Jack Herer" at bounding box center [66, 221] width 77 height 19
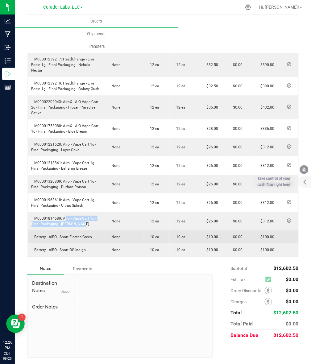
drag, startPoint x: 35, startPoint y: 232, endPoint x: 95, endPoint y: 230, distance: 60.5
click at [95, 230] on td "Battery - AIRO - Sport Electric Green" at bounding box center [66, 236] width 77 height 13
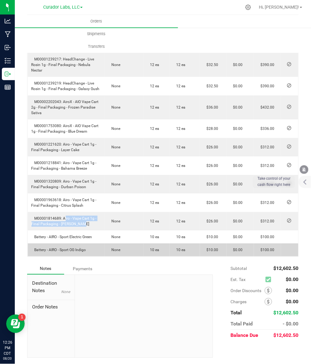
drag, startPoint x: 33, startPoint y: 242, endPoint x: 88, endPoint y: 243, distance: 54.6
click at [88, 243] on td "Battery - AIRO - Sport OG Indigo" at bounding box center [66, 249] width 77 height 13
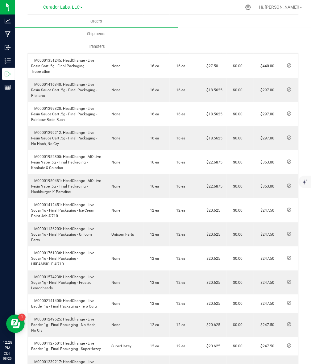
scroll to position [386, 0]
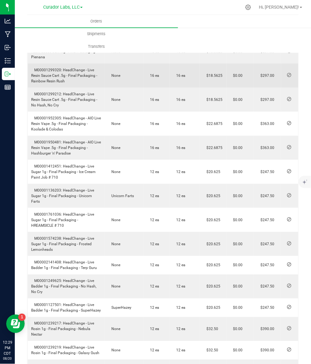
click at [209, 78] on span "$18.5625" at bounding box center [213, 75] width 19 height 4
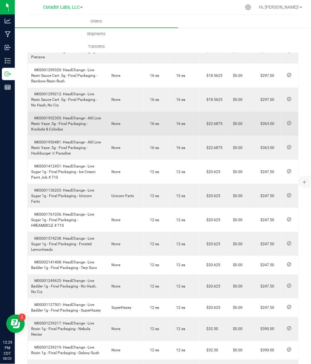
click at [209, 126] on span "$22.6875" at bounding box center [213, 124] width 19 height 4
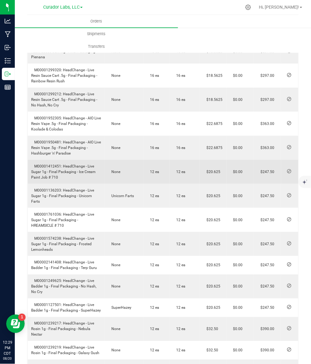
click at [214, 184] on td "$20.625" at bounding box center [213, 172] width 27 height 24
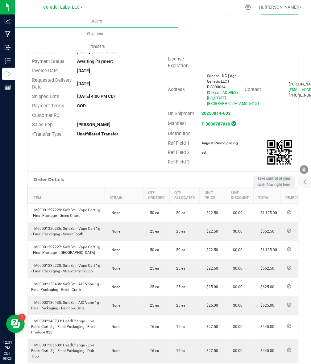
scroll to position [0, 0]
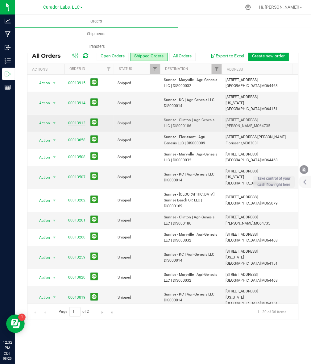
click at [73, 120] on link "00013913" at bounding box center [76, 123] width 17 height 6
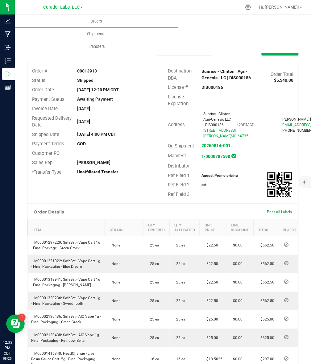
drag, startPoint x: 19, startPoint y: 242, endPoint x: 94, endPoint y: 205, distance: 83.8
click at [19, 242] on div "Back to Orders Order details Sync to QuickBooks Export PDF Edit Order Order # 0…" at bounding box center [163, 319] width 296 height 585
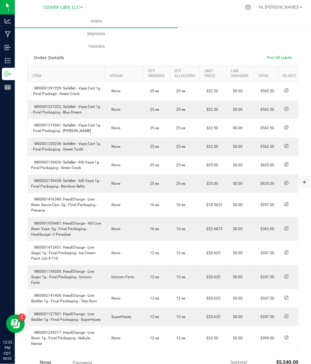
scroll to position [193, 0]
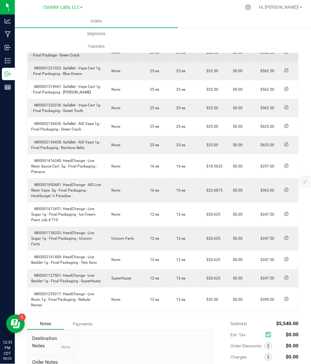
drag, startPoint x: 62, startPoint y: 67, endPoint x: 89, endPoint y: 73, distance: 27.3
click at [89, 62] on td "M00001297229: SafeBet - Vape Cart 1g - Final Package - Green Crack" at bounding box center [66, 52] width 77 height 19
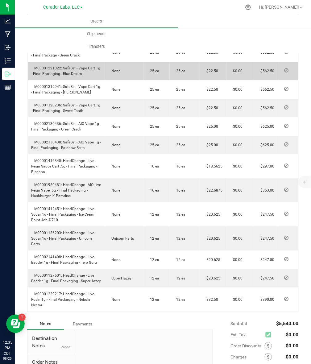
drag, startPoint x: 63, startPoint y: 85, endPoint x: 89, endPoint y: 94, distance: 27.5
click at [89, 81] on td "M00001221022: SafeBet - Vape Cart 1g - Final Packaging - Blue Dream" at bounding box center [66, 71] width 77 height 19
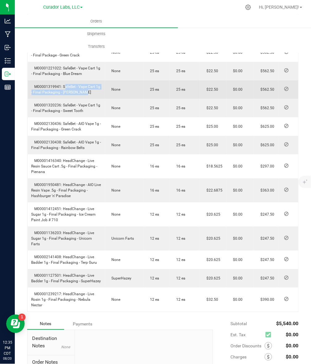
drag, startPoint x: 63, startPoint y: 103, endPoint x: 82, endPoint y: 112, distance: 21.8
click at [82, 99] on td "M00001319941: SafeBet - Vape Cart 1g - Final Packaging - Bubba Kush" at bounding box center [66, 90] width 77 height 19
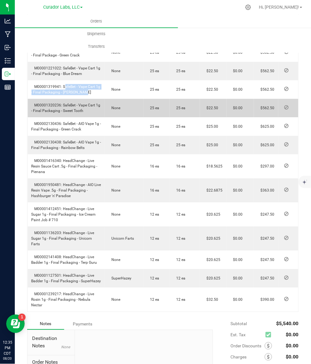
drag, startPoint x: 63, startPoint y: 121, endPoint x: 89, endPoint y: 130, distance: 27.0
click at [89, 118] on td "M00001320236: SafeBet - Vape Cart 1g - Final Packaging - Sweet Tooth" at bounding box center [66, 108] width 77 height 19
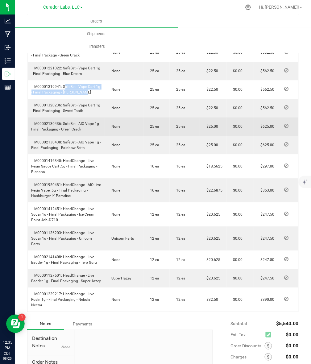
drag, startPoint x: 62, startPoint y: 140, endPoint x: 85, endPoint y: 149, distance: 24.8
click at [85, 136] on td "M00002130436: SafeBet - AIO Vape 1g - Final Packaging - Green Crack" at bounding box center [66, 127] width 77 height 19
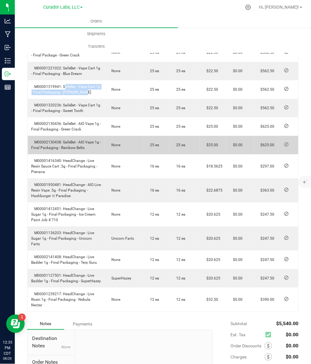
drag, startPoint x: 62, startPoint y: 158, endPoint x: 93, endPoint y: 169, distance: 32.7
click at [93, 155] on td "M00002130438: SafeBet - AIO Vape 1g - Final Packaging - Rainbow Belts" at bounding box center [66, 145] width 77 height 19
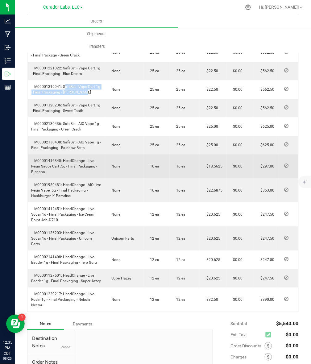
drag, startPoint x: 63, startPoint y: 179, endPoint x: 70, endPoint y: 190, distance: 13.1
click at [70, 179] on td "M00001416340: HeadChange - Live Resin Sauce Cart .5g - Final Packaging - Pienana" at bounding box center [66, 167] width 77 height 24
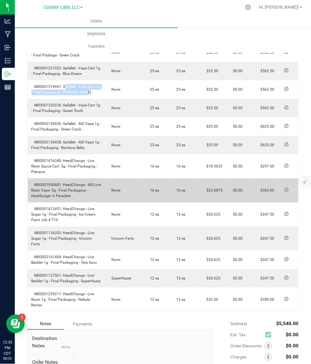
drag, startPoint x: 62, startPoint y: 201, endPoint x: 80, endPoint y: 217, distance: 24.0
click at [80, 203] on td "M00001950481: HeadChange - AIO Live Resin Vape .5g - Final Packaging - Hashburg…" at bounding box center [66, 191] width 77 height 24
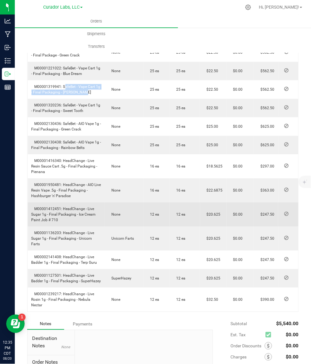
drag, startPoint x: 62, startPoint y: 225, endPoint x: 72, endPoint y: 238, distance: 16.7
click at [72, 227] on td "M00001412451: HeadChange - Live Sugar 1g - Final Packaging - Ice Cream Paint Jo…" at bounding box center [66, 215] width 77 height 24
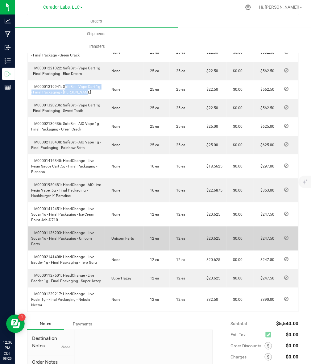
drag, startPoint x: 63, startPoint y: 249, endPoint x: 102, endPoint y: 259, distance: 40.4
click at [102, 251] on td "M00001136203: HeadChange - Live Sugar 1g - Final Packaging - Unicorn Farts" at bounding box center [66, 239] width 77 height 24
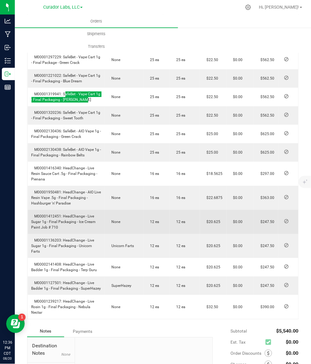
scroll to position [182, 0]
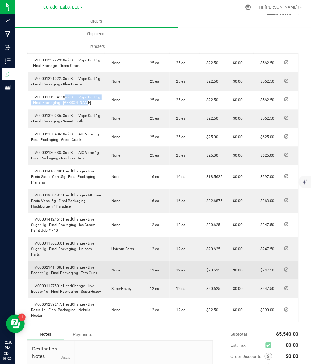
drag, startPoint x: 68, startPoint y: 281, endPoint x: 96, endPoint y: 286, distance: 28.5
click at [96, 280] on td "M00002141408: HeadChange - Live Badder 1g - Final Packaging - Terp Guru" at bounding box center [66, 270] width 77 height 19
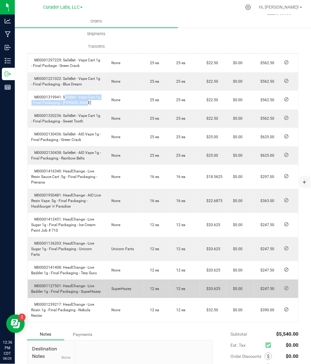
drag, startPoint x: 64, startPoint y: 298, endPoint x: 102, endPoint y: 301, distance: 39.0
click at [102, 298] on td "M00001127501: HeadChange - Live Badder 1g - Final Packaging - SuperHazey" at bounding box center [66, 289] width 77 height 19
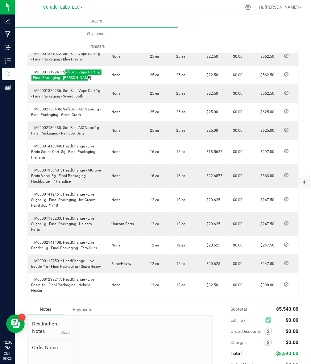
scroll to position [221, 0]
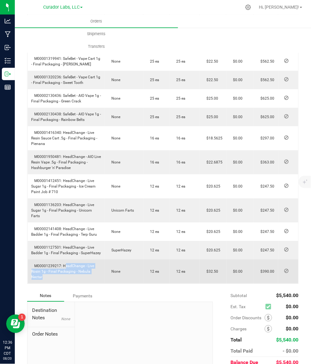
drag, startPoint x: 62, startPoint y: 277, endPoint x: 105, endPoint y: 279, distance: 42.6
click at [105, 279] on outbound-order-line-row "M00001239217: HeadChange - Live Rosin 1g - Final Packaging - Nebula Nectar None…" at bounding box center [165, 272] width 274 height 24
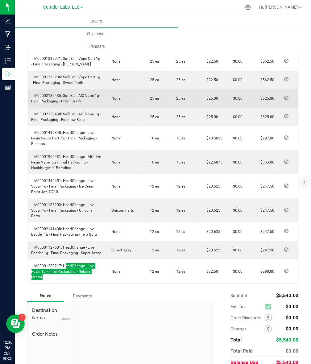
scroll to position [182, 0]
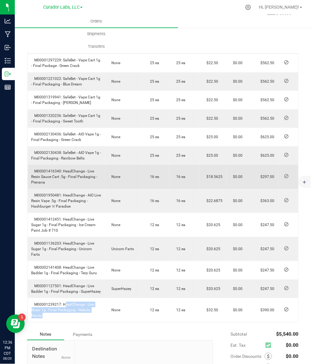
click at [211, 179] on span "$18.5625" at bounding box center [213, 177] width 19 height 4
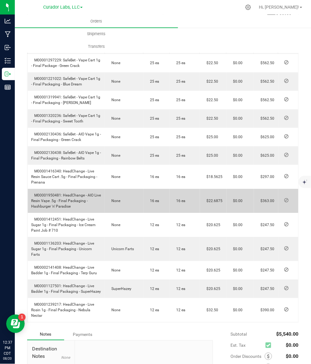
click at [212, 203] on span "$22.6875" at bounding box center [213, 201] width 19 height 4
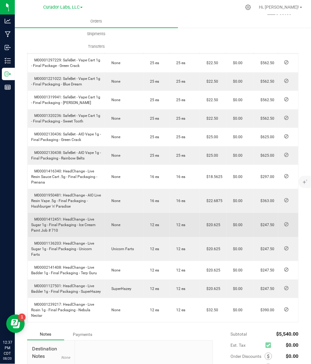
click at [217, 227] on span "$20.625" at bounding box center [212, 225] width 17 height 4
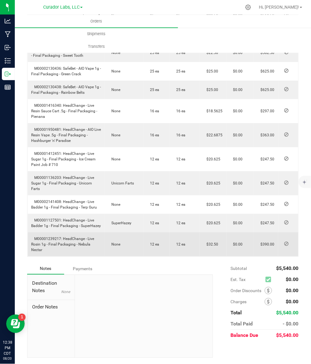
scroll to position [0, 0]
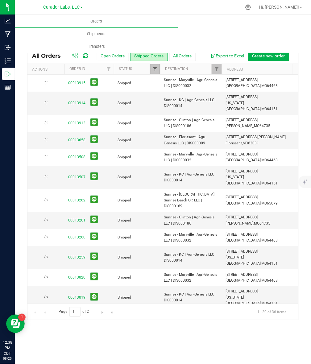
click at [154, 70] on span "Filter" at bounding box center [154, 69] width 5 height 5
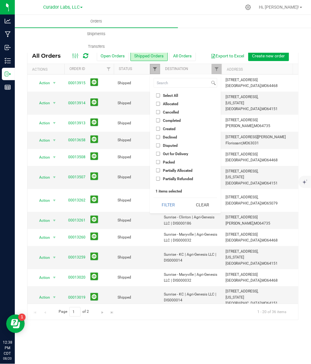
click at [154, 70] on span "Filter" at bounding box center [154, 69] width 5 height 5
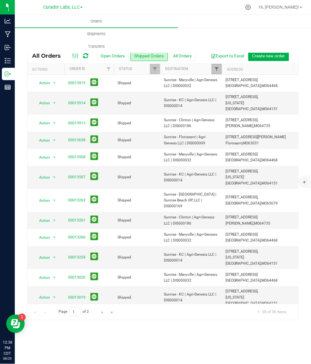
click at [214, 66] on link "Filter" at bounding box center [217, 69] width 10 height 10
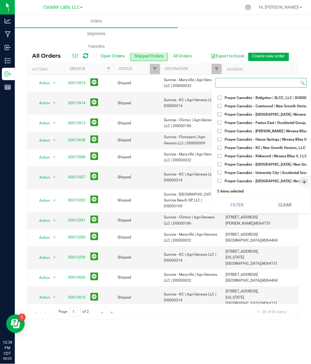
scroll to position [1928, 0]
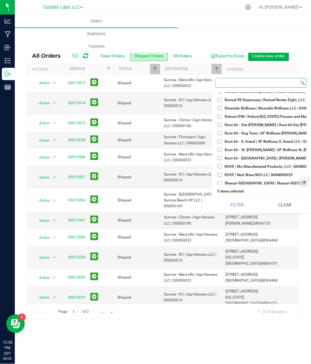
click at [232, 82] on input at bounding box center [258, 82] width 84 height 9
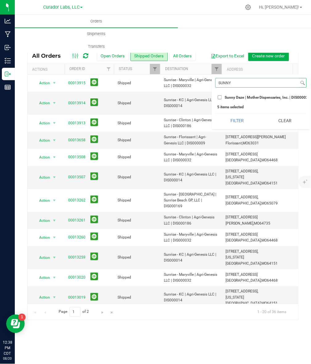
type input "SUNNY"
click at [220, 96] on input "Sunny Daze | Mother Dispensaries, Inc. | DIS000023" at bounding box center [220, 97] width 4 height 4
checkbox input "true"
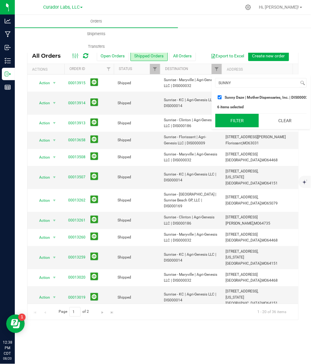
click at [245, 127] on button "Filter" at bounding box center [236, 121] width 43 height 14
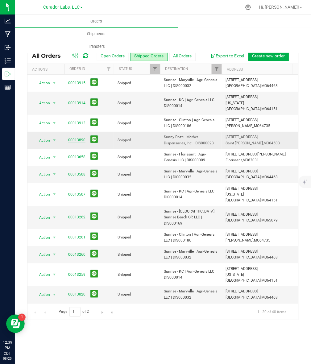
click at [79, 137] on link "00013890" at bounding box center [76, 140] width 17 height 6
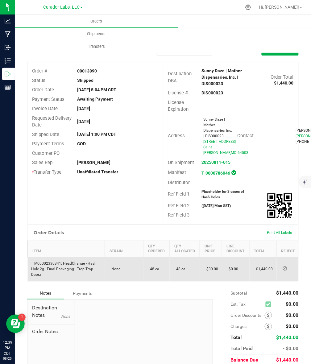
drag, startPoint x: 62, startPoint y: 285, endPoint x: 71, endPoint y: 299, distance: 16.5
click at [71, 281] on td "M00002330341: HeadChange - Hash Hole 2g - Final Packaging - Trop Trap Doorz" at bounding box center [66, 269] width 77 height 24
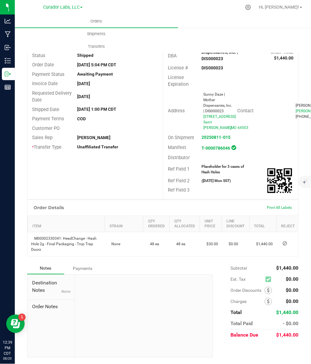
scroll to position [39, 0]
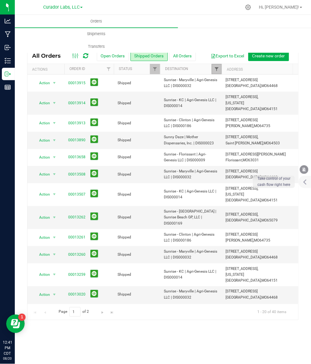
click at [215, 71] on span "Filter" at bounding box center [216, 69] width 5 height 5
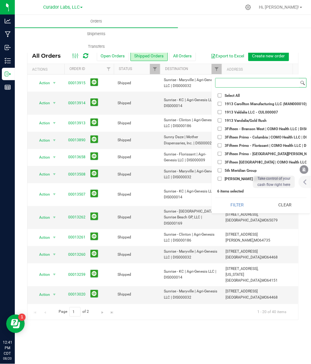
click at [240, 86] on input at bounding box center [258, 82] width 84 height 9
click at [221, 93] on li "Select All" at bounding box center [260, 95] width 91 height 6
click at [224, 93] on label "Select All" at bounding box center [229, 95] width 22 height 4
click at [222, 93] on input "Select All" at bounding box center [220, 95] width 4 height 4
checkbox input "true"
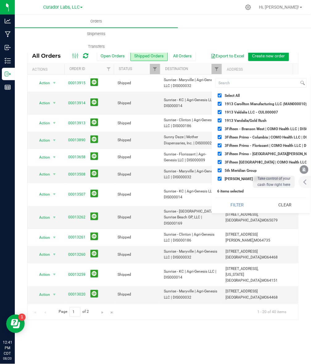
checkbox input "true"
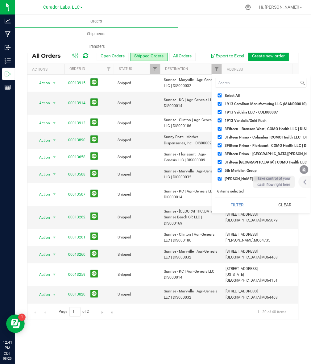
checkbox input "true"
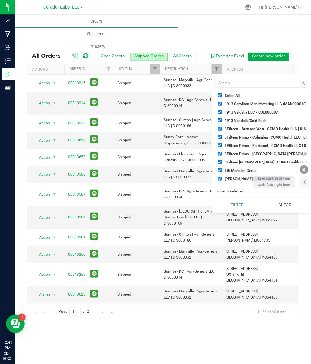
checkbox input "true"
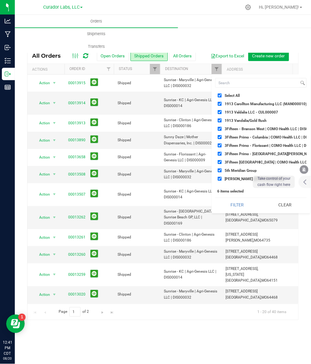
checkbox input "true"
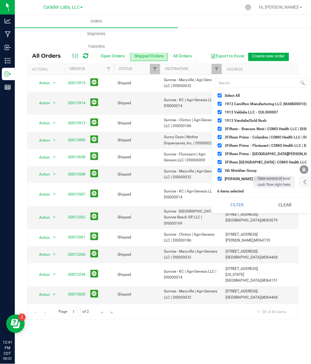
checkbox input "true"
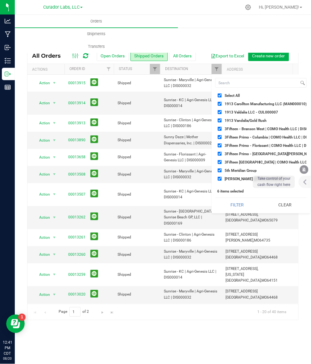
checkbox input "true"
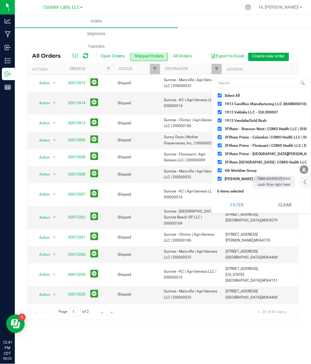
checkbox input "true"
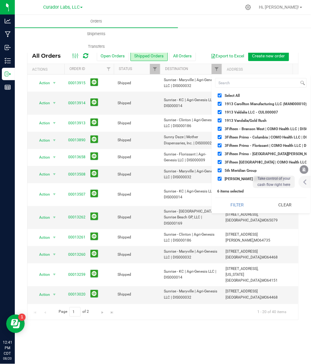
checkbox input "true"
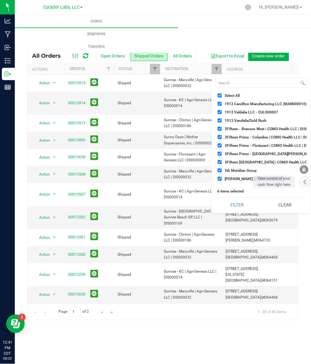
checkbox input "true"
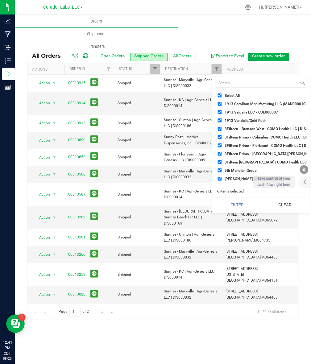
checkbox input "true"
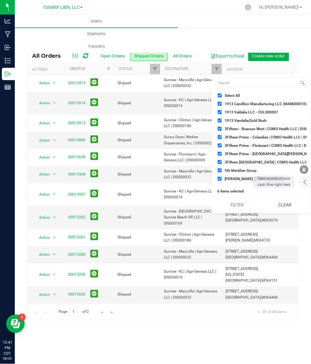
checkbox input "true"
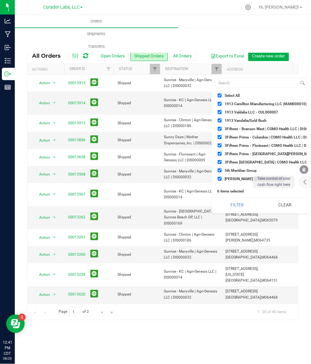
checkbox input "true"
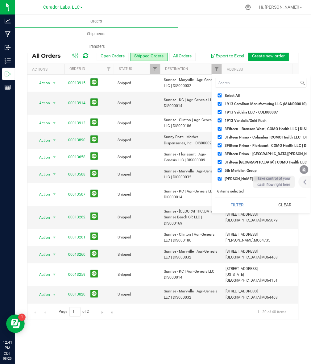
checkbox input "true"
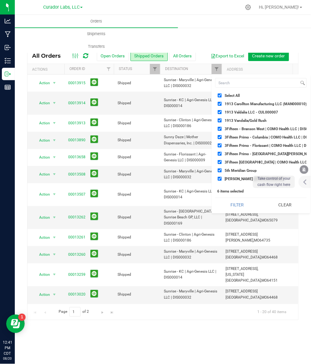
checkbox input "true"
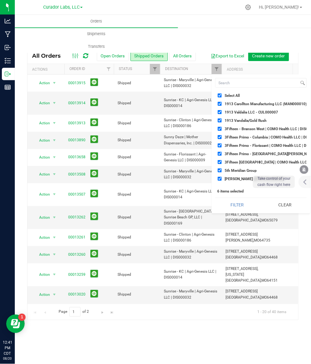
checkbox input "true"
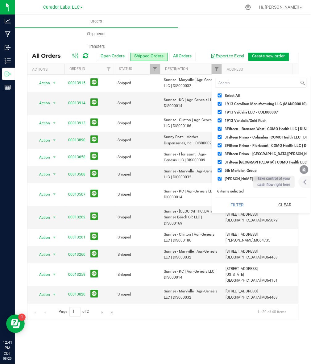
checkbox input "true"
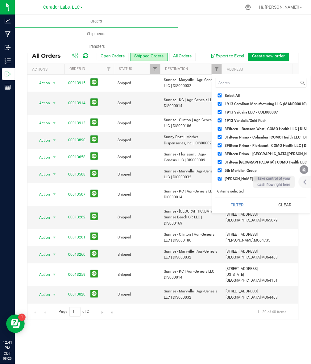
checkbox input "true"
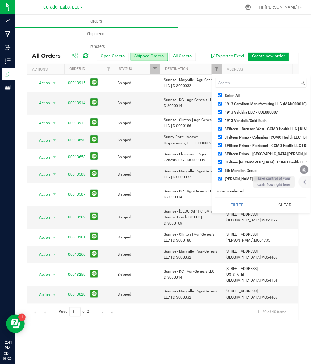
checkbox input "true"
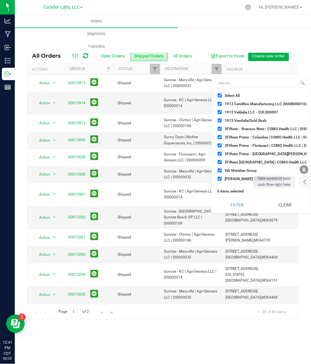
checkbox input "true"
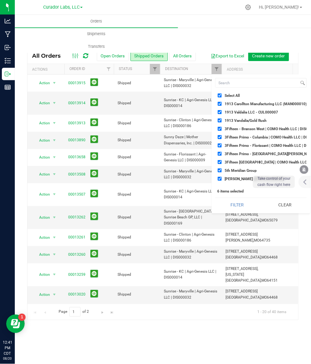
checkbox input "true"
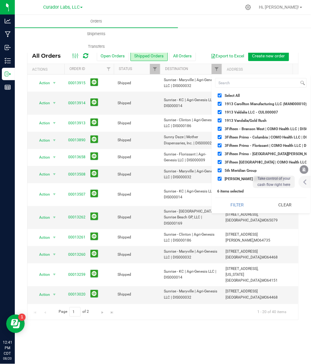
checkbox input "true"
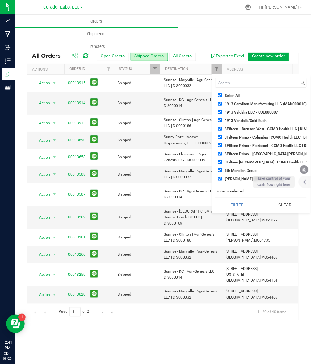
checkbox input "true"
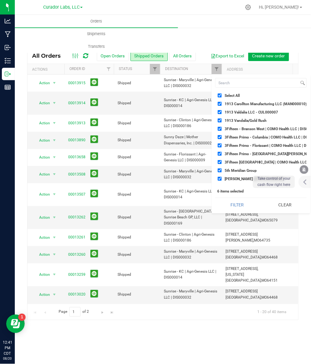
checkbox input "true"
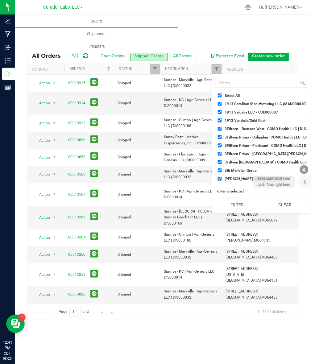
checkbox input "true"
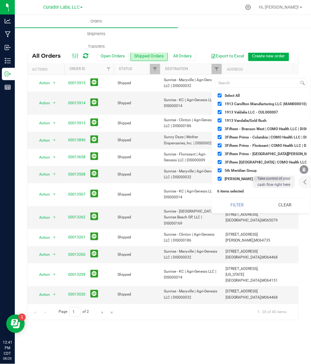
checkbox input "true"
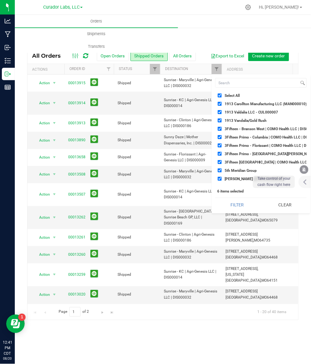
checkbox input "true"
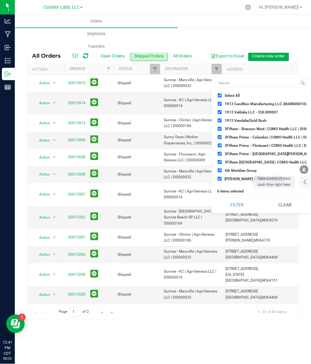
checkbox input "true"
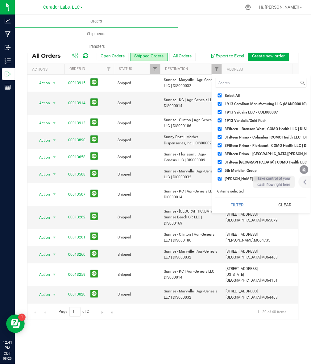
checkbox input "true"
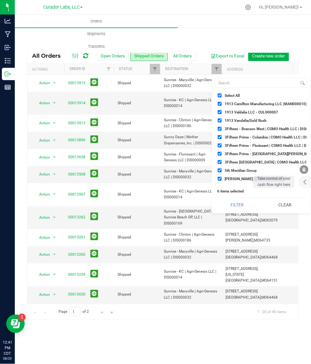
checkbox input "true"
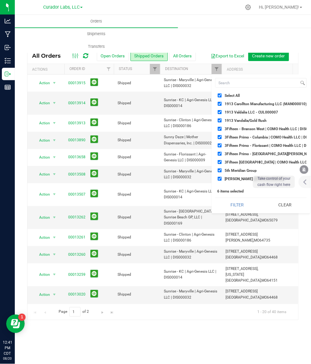
checkbox input "true"
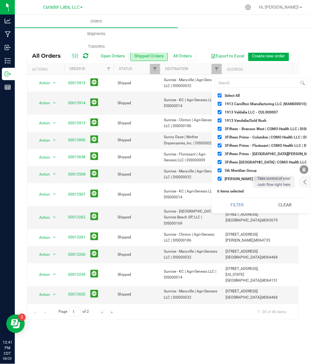
checkbox input "true"
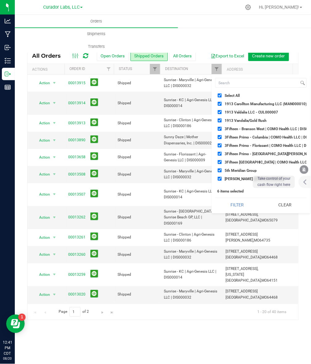
checkbox input "true"
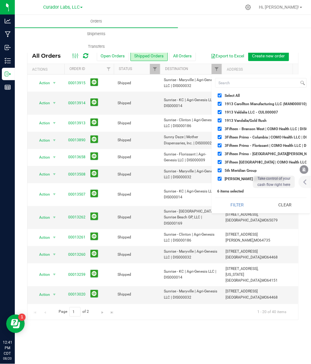
checkbox input "true"
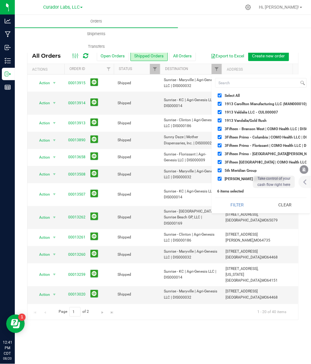
checkbox input "true"
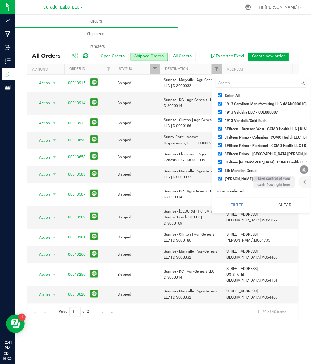
checkbox input "true"
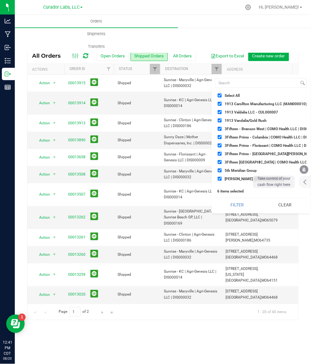
checkbox input "true"
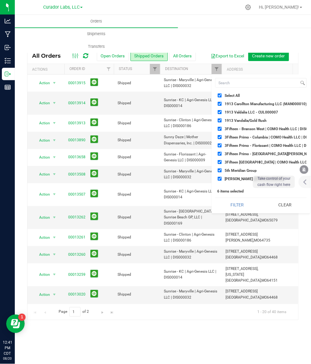
checkbox input "true"
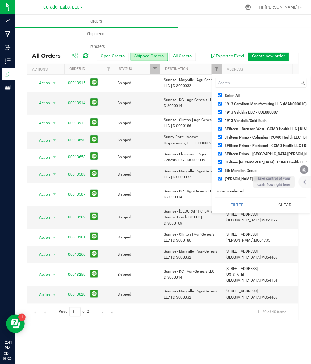
checkbox input "true"
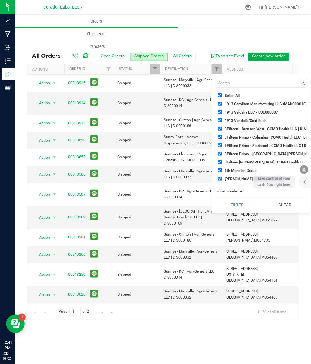
checkbox input "true"
click at [224, 93] on label "Select All" at bounding box center [229, 95] width 22 height 4
click at [222, 93] on input "Select All" at bounding box center [220, 95] width 4 height 4
click at [226, 84] on input at bounding box center [258, 82] width 84 height 9
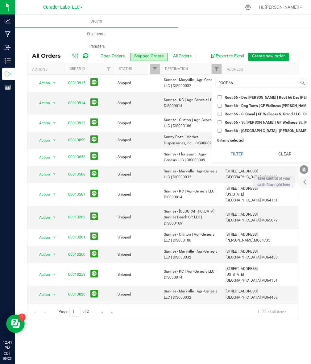
drag, startPoint x: 221, startPoint y: 96, endPoint x: 220, endPoint y: 106, distance: 9.3
click at [221, 96] on input "Root 66 - Des Peres | Root 66 Des Peres, LLC | DIS000202" at bounding box center [220, 97] width 4 height 4
click at [220, 106] on input "Root 66 - Dog Town | GF Wellness Franz Park LLC | DIS000036" at bounding box center [220, 106] width 4 height 4
click at [220, 113] on input "Root 66 - S. Grand | GF Wellness S. Grand LLC | DIS000003" at bounding box center [220, 114] width 4 height 4
drag, startPoint x: 220, startPoint y: 122, endPoint x: 219, endPoint y: 134, distance: 12.3
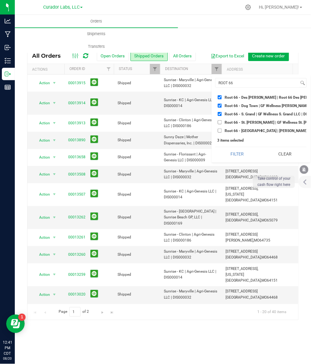
click at [219, 122] on input "Root 66 - St. Peters | GF Wellness St. Peters LLC | DIS000098" at bounding box center [220, 122] width 4 height 4
click at [219, 131] on input "Root 66 - Wentzville | GF Wright City, LLC | DIS000178" at bounding box center [220, 131] width 4 height 4
click at [232, 161] on button "Filter" at bounding box center [236, 154] width 43 height 14
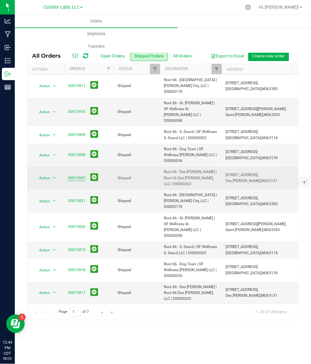
click at [72, 175] on link "00013907" at bounding box center [76, 178] width 17 height 6
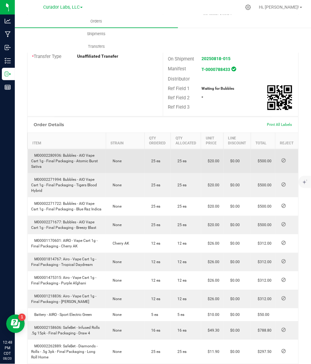
scroll to position [154, 0]
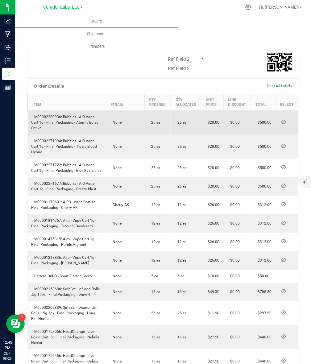
drag, startPoint x: 63, startPoint y: 114, endPoint x: 76, endPoint y: 125, distance: 17.3
click at [76, 125] on td "M00002280936: Bubbles - AIO Vape Cart 1g - Final Packaging - Atomic Burst Sativa" at bounding box center [67, 123] width 78 height 24
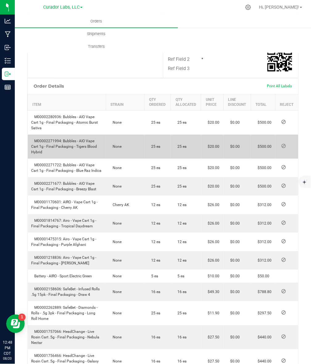
drag, startPoint x: 62, startPoint y: 138, endPoint x: 68, endPoint y: 150, distance: 13.0
click at [68, 150] on td "M00002271994: Bubbles - AIO Vape Cart 1g - Final Packaging - Tigers Blood Hybrid" at bounding box center [67, 147] width 78 height 24
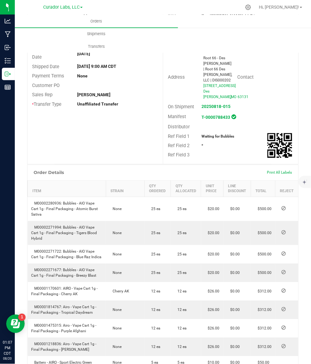
scroll to position [29, 0]
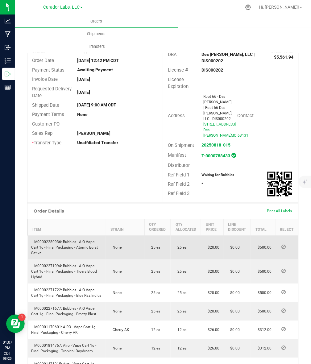
click at [58, 242] on span "M00002280936: Bubbles - AIO Vape Cart 1g - Final Packaging - Atomic Burst Sativa" at bounding box center [64, 247] width 67 height 15
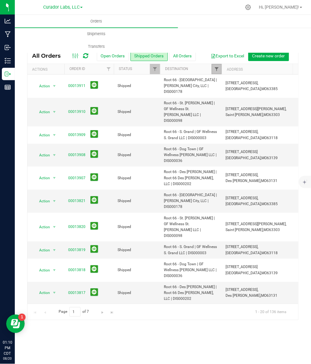
click at [214, 71] on span "Filter" at bounding box center [216, 69] width 5 height 5
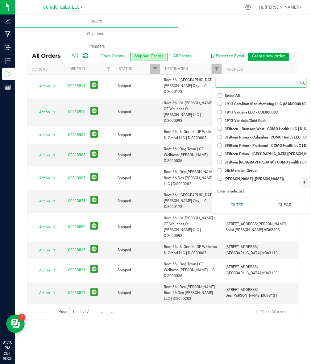
click at [225, 86] on input at bounding box center [258, 82] width 84 height 9
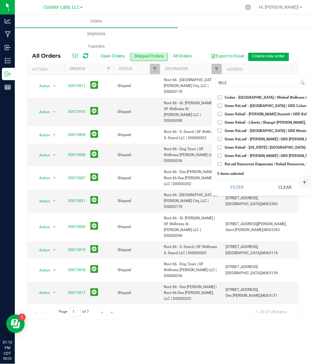
click at [241, 163] on span "ReLeaf Resources Dispensary | Releaf Resources, LLC | DIS000077" at bounding box center [280, 164] width 110 height 4
click at [222, 163] on input "ReLeaf Resources Dispensary | Releaf Resources, LLC | DIS000077" at bounding box center [220, 164] width 4 height 4
click at [248, 194] on button "Filter" at bounding box center [236, 187] width 43 height 14
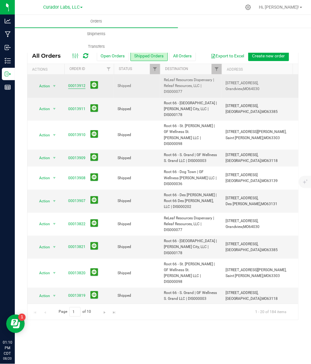
click at [72, 87] on link "00013912" at bounding box center [76, 86] width 17 height 6
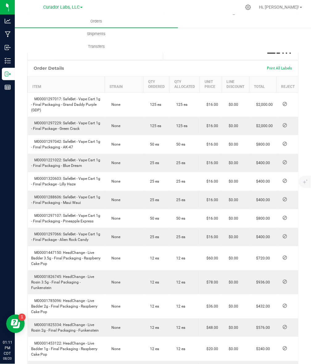
scroll to position [193, 0]
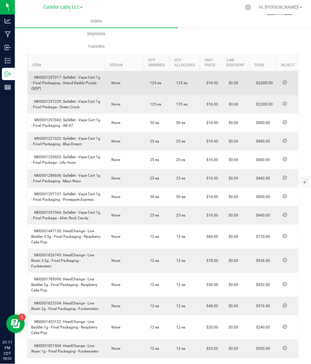
click at [66, 96] on td "M00001297017: SafeBet - Vape Cart 1g - Final Packaging - Grand Daddy Purple (GD…" at bounding box center [66, 83] width 77 height 24
click at [61, 89] on span "M00001297017: SafeBet - Vape Cart 1g - Final Packaging - Grand Daddy Purple (GD…" at bounding box center [65, 83] width 69 height 15
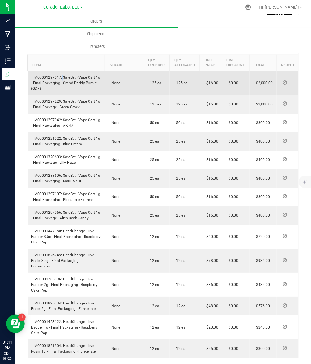
click at [62, 89] on span "M00001297017: SafeBet - Vape Cart 1g - Final Packaging - Grand Daddy Purple (GD…" at bounding box center [65, 83] width 69 height 15
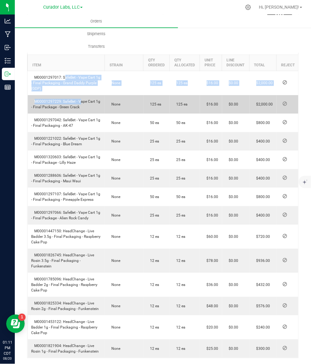
drag, startPoint x: 62, startPoint y: 89, endPoint x: 79, endPoint y: 107, distance: 24.9
click at [79, 107] on tbody "M00001297017: SafeBet - Vape Cart 1g - Final Packaging - Grand Daddy Purple (GD…" at bounding box center [164, 214] width 272 height 287
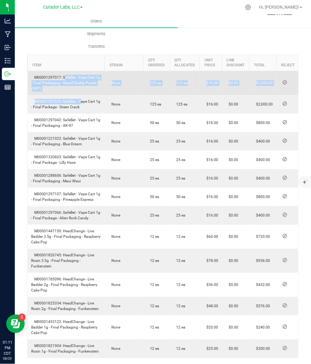
click at [73, 96] on td "M00001297017: SafeBet - Vape Cart 1g - Final Packaging - Grand Daddy Purple (GD…" at bounding box center [66, 83] width 77 height 24
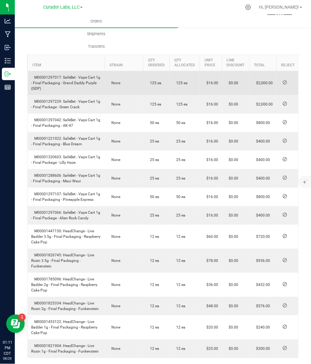
drag, startPoint x: 62, startPoint y: 88, endPoint x: 72, endPoint y: 99, distance: 14.4
click at [72, 96] on td "M00001297017: SafeBet - Vape Cart 1g - Final Packaging - Grand Daddy Purple (GD…" at bounding box center [66, 83] width 77 height 24
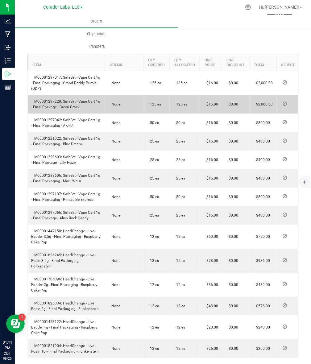
drag, startPoint x: 62, startPoint y: 112, endPoint x: 80, endPoint y: 118, distance: 18.8
click at [80, 114] on td "M00001297229: SafeBet - Vape Cart 1g - Final Package - Green Crack" at bounding box center [66, 104] width 77 height 19
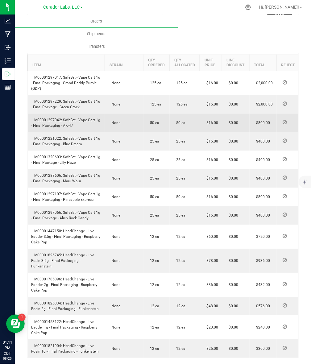
drag, startPoint x: 62, startPoint y: 132, endPoint x: 77, endPoint y: 138, distance: 15.9
click at [77, 132] on td "M00001297042: SafeBet - Vape Cart 1g - Final Packaging - AK-47" at bounding box center [66, 123] width 77 height 19
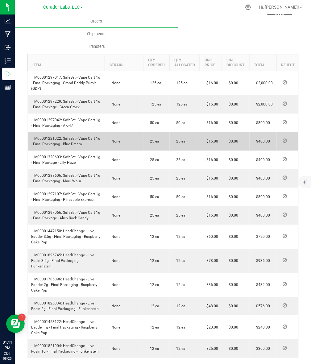
drag, startPoint x: 62, startPoint y: 147, endPoint x: 85, endPoint y: 159, distance: 25.9
click at [85, 151] on td "M00001221022: SafeBet - Vape Cart 1g - Final Packaging - Blue Dream" at bounding box center [66, 141] width 77 height 19
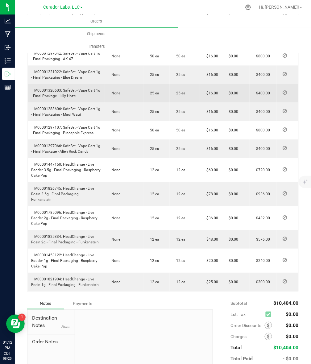
scroll to position [270, 0]
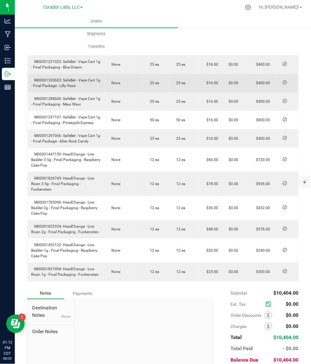
drag, startPoint x: 62, startPoint y: 90, endPoint x: 78, endPoint y: 99, distance: 18.4
click at [78, 92] on td "M00001320603: SafeBet - Vape Cart 1g - Final Package - Lilly Haze" at bounding box center [66, 83] width 77 height 19
click at [65, 92] on td "M00001320603: SafeBet - Vape Cart 1g - Final Package - Lilly Haze" at bounding box center [66, 83] width 77 height 19
drag, startPoint x: 77, startPoint y: 98, endPoint x: 63, endPoint y: 92, distance: 15.9
click at [63, 92] on td "M00001320603: SafeBet - Vape Cart 1g - Final Package - Lilly Haze" at bounding box center [66, 83] width 77 height 19
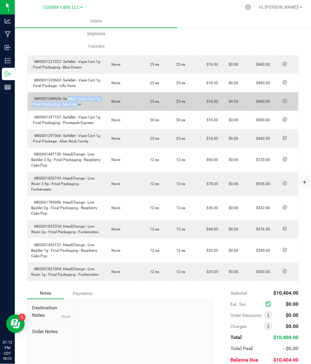
drag, startPoint x: 64, startPoint y: 110, endPoint x: 74, endPoint y: 113, distance: 11.3
click at [74, 106] on span "M00001288606: SafeBet - Vape Cart 1g - Final Packaging - Maui Waui" at bounding box center [65, 102] width 69 height 10
click at [78, 106] on span "M00001288606: SafeBet - Vape Cart 1g - Final Packaging - Maui Waui" at bounding box center [65, 102] width 69 height 10
drag, startPoint x: 82, startPoint y: 116, endPoint x: 62, endPoint y: 112, distance: 20.8
click at [62, 111] on td "M00001288606: SafeBet - Vape Cart 1g - Final Packaging - Maui Waui" at bounding box center [66, 101] width 77 height 19
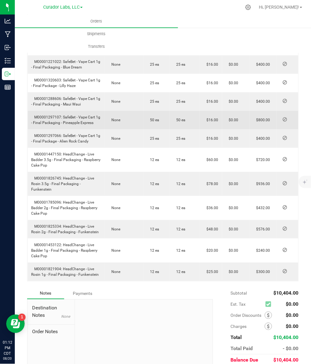
drag, startPoint x: 62, startPoint y: 127, endPoint x: 104, endPoint y: 136, distance: 42.8
click at [104, 129] on td "M00001297107: SafeBet - Vape Cart 1g - Final Packaging - Pineapple Express" at bounding box center [66, 120] width 77 height 19
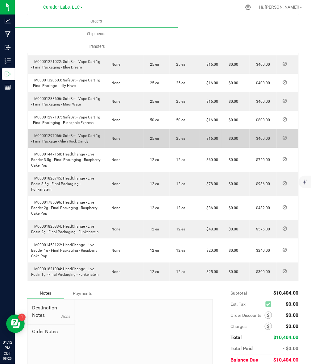
drag, startPoint x: 62, startPoint y: 147, endPoint x: 89, endPoint y: 153, distance: 27.3
click at [89, 148] on td "M00001297066: SafeBet - Vape Cart 1g - Final Package - Alien Rock Candy" at bounding box center [66, 138] width 77 height 19
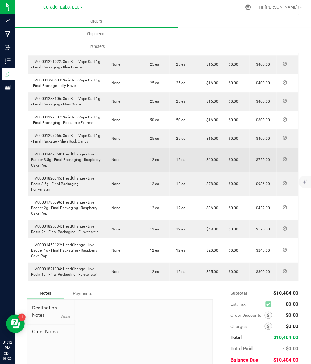
drag, startPoint x: 62, startPoint y: 163, endPoint x: 69, endPoint y: 178, distance: 15.9
click at [69, 172] on td "M00001447150: HeadChange - Live Badder 3.5g - Final Packaging - Raspberry Cake …" at bounding box center [66, 160] width 77 height 24
click at [79, 165] on span "M00001447150: HeadChange - Live Badder 3.5g - Final Packaging - Raspberry Cake …" at bounding box center [65, 159] width 69 height 15
drag, startPoint x: 63, startPoint y: 165, endPoint x: 72, endPoint y: 177, distance: 14.9
click at [72, 172] on td "M00001447150: HeadChange - Live Badder 3.5g - Final Packaging - Raspberry Cake …" at bounding box center [66, 160] width 77 height 24
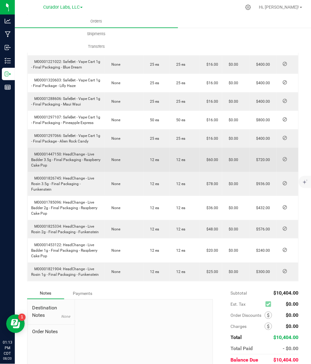
click at [88, 168] on span "M00001447150: HeadChange - Live Badder 3.5g - Final Packaging - Raspberry Cake …" at bounding box center [65, 159] width 69 height 15
drag, startPoint x: 82, startPoint y: 170, endPoint x: 88, endPoint y: 174, distance: 6.8
click at [88, 172] on td "M00001447150: HeadChange - Live Badder 3.5g - Final Packaging - Raspberry Cake …" at bounding box center [66, 160] width 77 height 24
click at [37, 168] on td "M00001447150: HeadChange - Live Badder 3.5g - Final Packaging - Raspberry Cake …" at bounding box center [66, 160] width 77 height 24
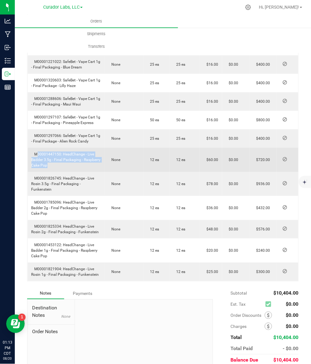
click at [37, 168] on td "M00001447150: HeadChange - Live Badder 3.5g - Final Packaging - Raspberry Cake …" at bounding box center [66, 160] width 77 height 24
click at [32, 167] on span "M00001447150: HeadChange - Live Badder 3.5g - Final Packaging - Raspberry Cake …" at bounding box center [65, 159] width 69 height 15
click at [35, 165] on span "M00001447150: HeadChange - Live Badder 3.5g - Final Packaging - Raspberry Cake …" at bounding box center [65, 159] width 69 height 15
drag, startPoint x: 34, startPoint y: 163, endPoint x: 60, endPoint y: 164, distance: 26.2
click at [60, 164] on span "M00001447150: HeadChange - Live Badder 3.5g - Final Packaging - Raspberry Cake …" at bounding box center [65, 159] width 69 height 15
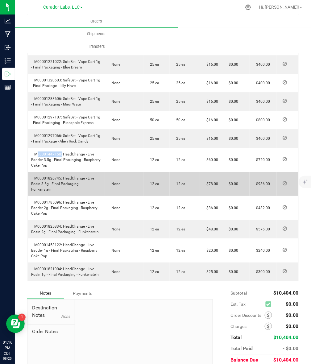
scroll to position [300, 0]
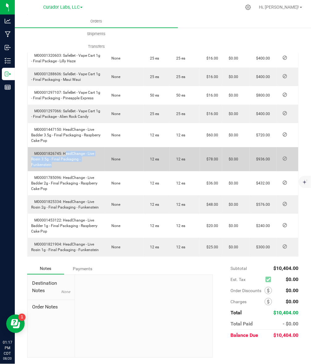
drag, startPoint x: 62, startPoint y: 159, endPoint x: 106, endPoint y: 167, distance: 44.1
click at [106, 167] on outbound-order-line-row "M00001826745: HeadChange - Live Rosin 3.5g - Final Packaging - Funkenstein None…" at bounding box center [164, 159] width 272 height 24
click at [84, 165] on span "M00001826745: HeadChange - Live Rosin 3.5g - Final Packaging - Funkenstein" at bounding box center [62, 158] width 63 height 15
click at [80, 164] on span "M00001826745: HeadChange - Live Rosin 3.5g - Final Packaging - Funkenstein" at bounding box center [62, 158] width 63 height 15
drag, startPoint x: 80, startPoint y: 164, endPoint x: 101, endPoint y: 165, distance: 20.7
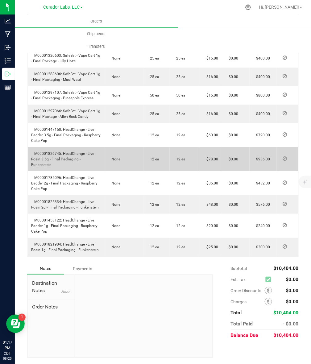
click at [101, 165] on td "M00001826745: HeadChange - Live Rosin 3.5g - Final Packaging - Funkenstein" at bounding box center [66, 159] width 77 height 24
drag, startPoint x: 61, startPoint y: 158, endPoint x: 47, endPoint y: 157, distance: 13.6
click at [47, 157] on span "M00001826745: HeadChange - Live Rosin 3.5g - Final Packaging - Funkenstein" at bounding box center [62, 158] width 63 height 15
drag, startPoint x: 62, startPoint y: 158, endPoint x: 104, endPoint y: 164, distance: 42.5
click at [104, 164] on outbound-order-line-row "M00001826745: HeadChange - Live Rosin 3.5g - Final Packaging - Funkenstein None…" at bounding box center [164, 159] width 272 height 24
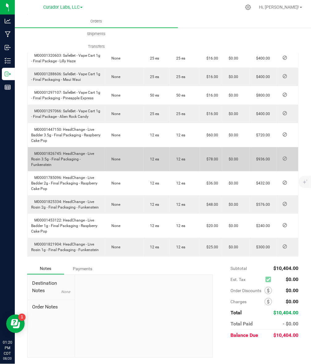
click at [39, 159] on span "M00001826745: HeadChange - Live Rosin 3.5g - Final Packaging - Funkenstein" at bounding box center [62, 158] width 63 height 15
click at [62, 155] on td "M00001826745: HeadChange - Live Rosin 3.5g - Final Packaging - Funkenstein" at bounding box center [66, 159] width 77 height 24
click at [64, 158] on span "M00001826745: HeadChange - Live Rosin 3.5g - Final Packaging - Funkenstein" at bounding box center [62, 158] width 63 height 15
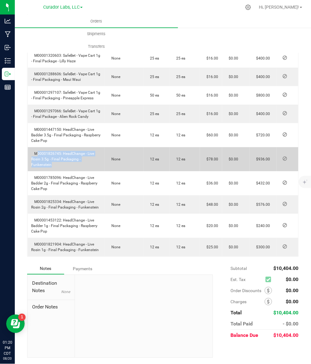
click at [64, 158] on span "M00001826745: HeadChange - Live Rosin 3.5g - Final Packaging - Funkenstein" at bounding box center [62, 158] width 63 height 15
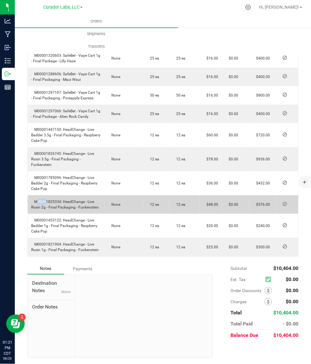
drag, startPoint x: 35, startPoint y: 202, endPoint x: 46, endPoint y: 203, distance: 11.7
click at [44, 203] on span "M00001825334: HeadChange - Live Rosin 2g - Final Packaging - Funkenstein" at bounding box center [65, 205] width 68 height 10
drag, startPoint x: 63, startPoint y: 202, endPoint x: 104, endPoint y: 207, distance: 41.3
click at [104, 207] on outbound-order-line-row "M00001825334: HeadChange - Live Rosin 2g - Final Packaging - Funkenstein None 1…" at bounding box center [164, 204] width 272 height 19
click at [47, 201] on span "M00001825334: HeadChange - Live Rosin 2g - Final Packaging - Funkenstein" at bounding box center [65, 205] width 68 height 10
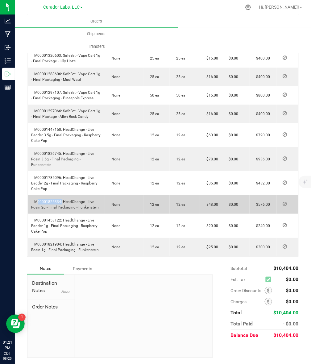
click at [47, 201] on span "M00001825334: HeadChange - Live Rosin 2g - Final Packaging - Funkenstein" at bounding box center [65, 205] width 68 height 10
click at [47, 203] on span "M00001825334: HeadChange - Live Rosin 2g - Final Packaging - Funkenstein" at bounding box center [65, 205] width 68 height 10
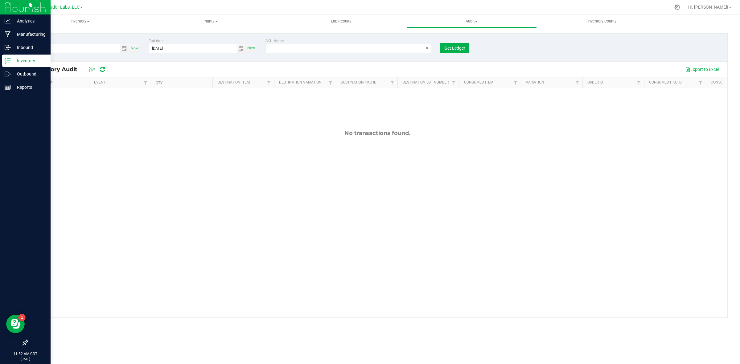
click at [12, 62] on p "Inventory" at bounding box center [29, 60] width 37 height 7
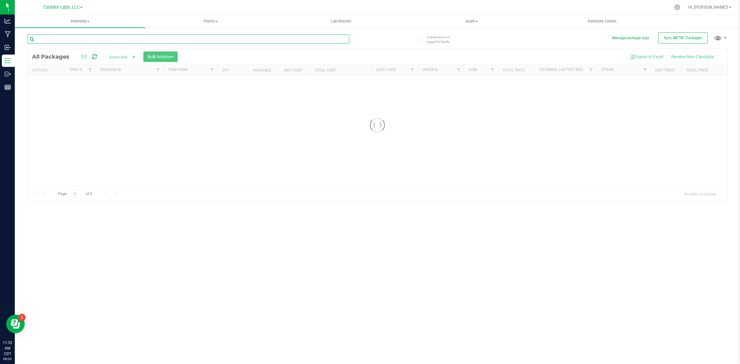
click at [63, 41] on input "text" at bounding box center [188, 39] width 322 height 9
click at [63, 41] on div "Inventory All packages All inventory Waste log Create inventory Plants All plan…" at bounding box center [378, 190] width 726 height 350
paste input "M00001821904: HeadChange - Live Rosin 1g - Final Packaging - Funkenstein"
type input "M00001821904: HeadChange - Live Rosin 1g - Final Packaging - Funkenstein"
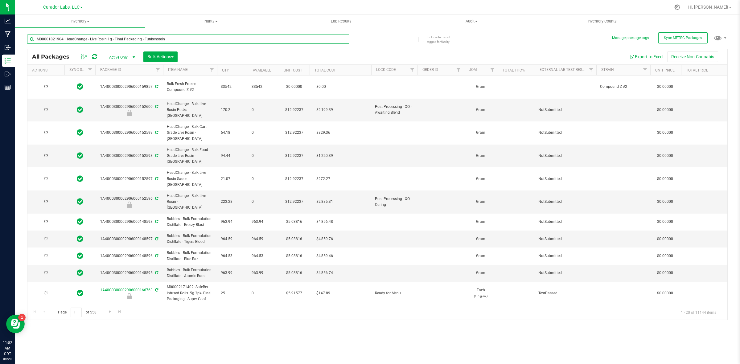
type input "[DATE]"
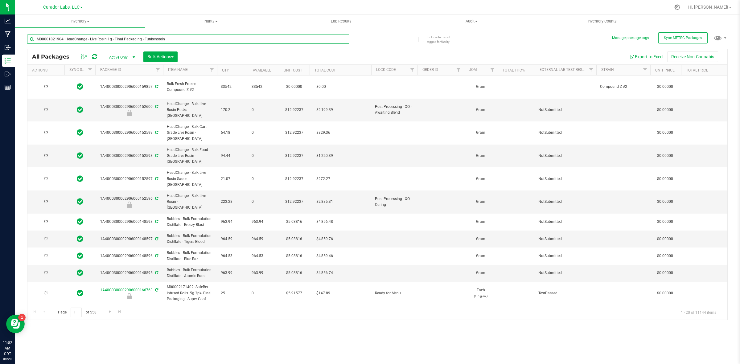
type input "[DATE]"
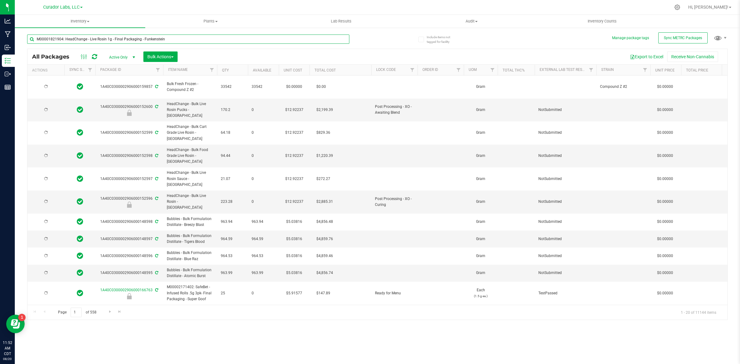
type input "[DATE]"
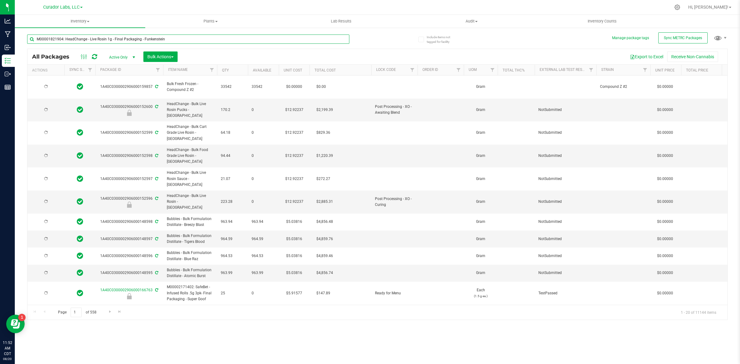
type input "[DATE]"
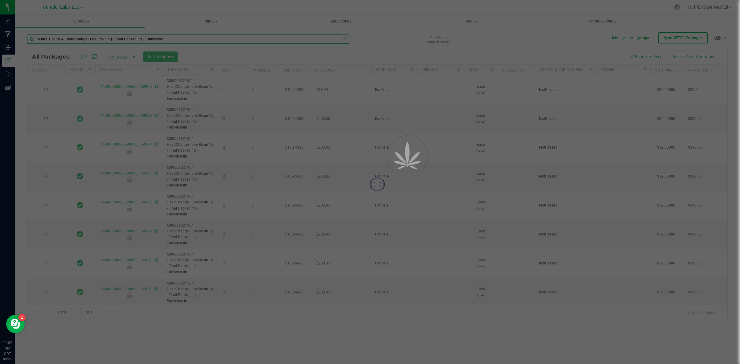
type input "M00001821904: HeadChange - Live Rosin 1g - Final Packaging - Funkenstein"
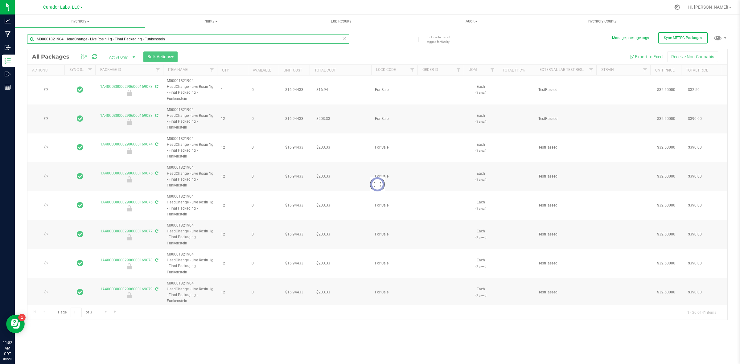
type input "[DATE]"
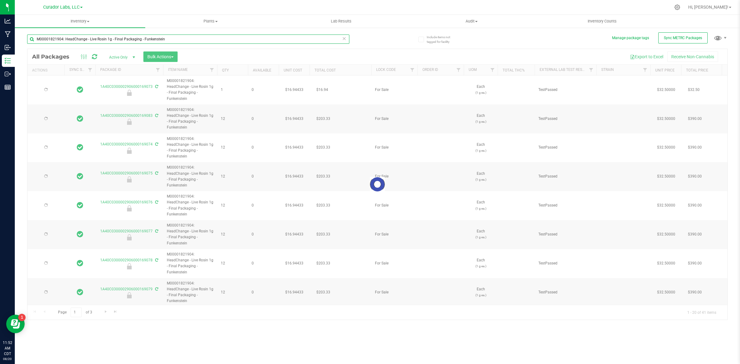
type input "[DATE]"
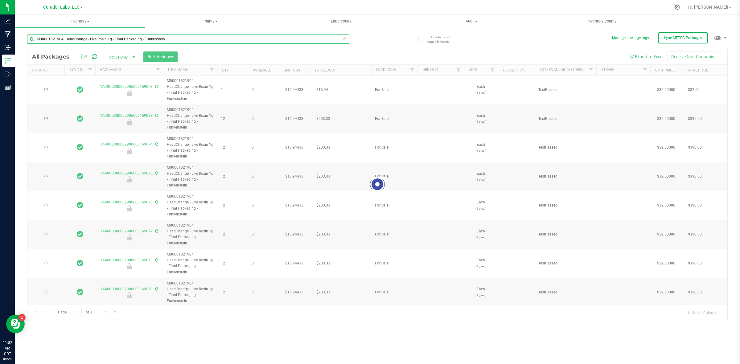
type input "[DATE]"
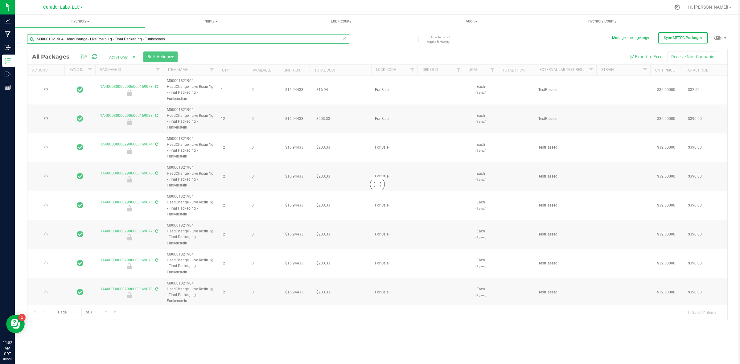
type input "[DATE]"
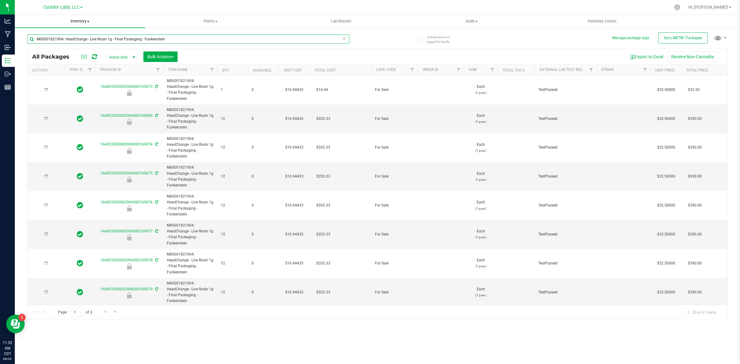
type input "[DATE]"
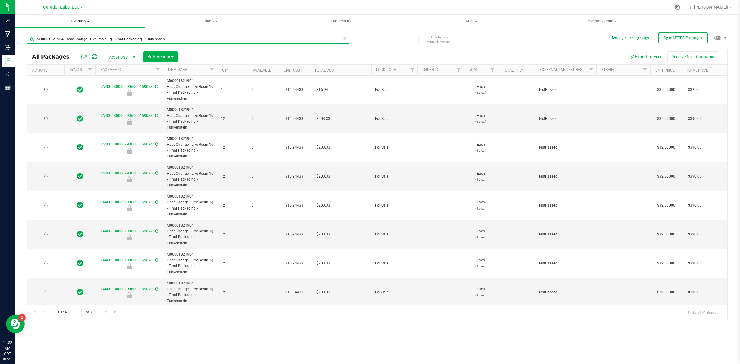
type input "[DATE]"
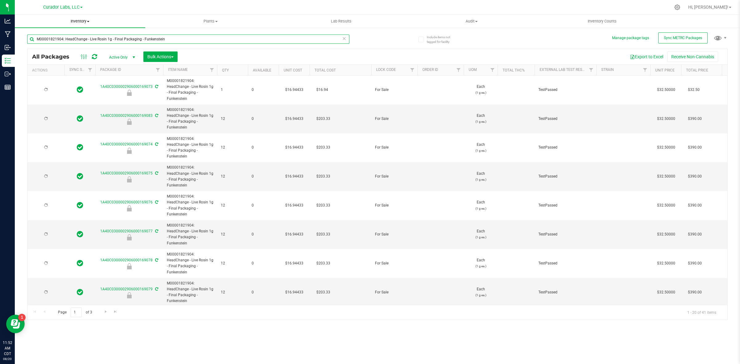
type input "[DATE]"
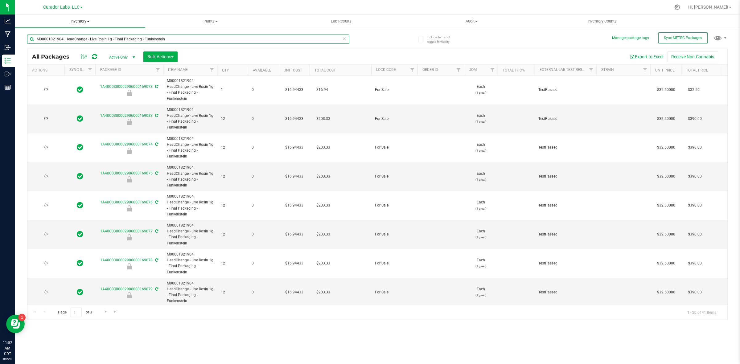
type input "[DATE]"
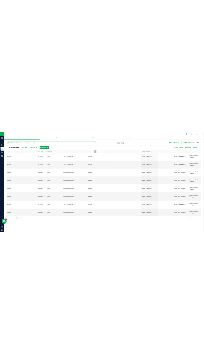
scroll to position [0, 751]
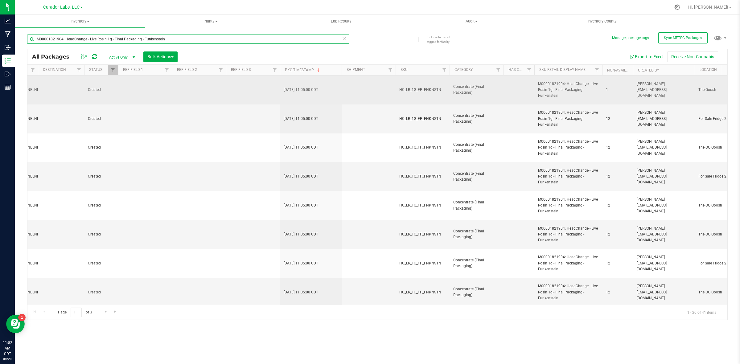
type input "M00001821904: HeadChange - Live Rosin 1g - Final Packaging - Funkenstein"
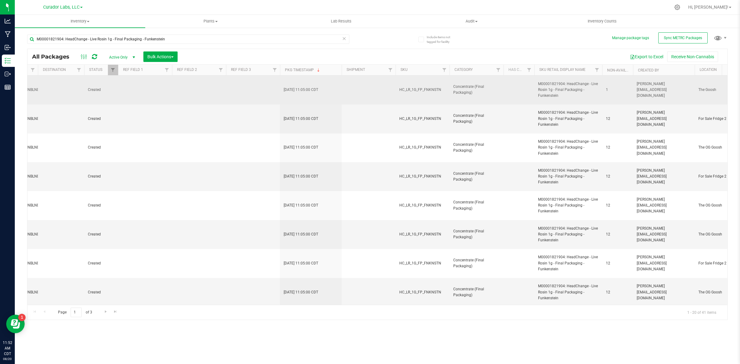
drag, startPoint x: 397, startPoint y: 91, endPoint x: 443, endPoint y: 98, distance: 46.2
click at [443, 98] on td "HC_LR_1G_FP_FNKNSTN" at bounding box center [423, 90] width 54 height 29
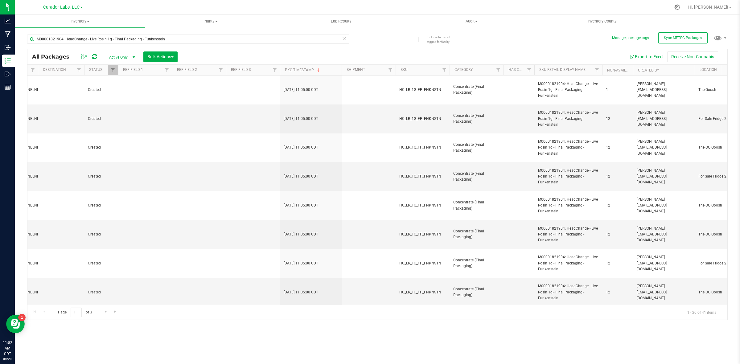
copy span "HC_LR_1G_FP_FNKNSTN"
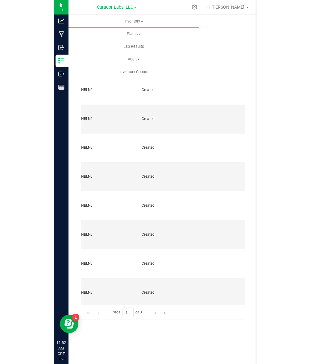
scroll to position [0, 0]
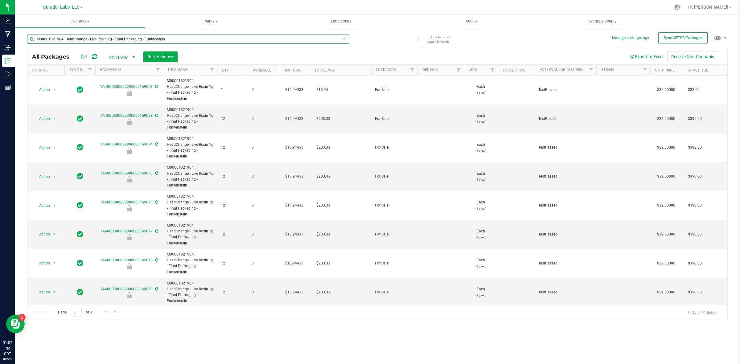
click at [100, 37] on input "M00001821904: HeadChange - Live Rosin 1g - Final Packaging - Funkenstein" at bounding box center [188, 39] width 322 height 9
paste input "2280936: Bubbles - AIO Vape Cart 1g - Final Packaging - Atomic Burst Sativa"
type input "M00002280936: Bubbles - AIO Vape Cart 1g - Final Packaging - Atomic Burst SativA"
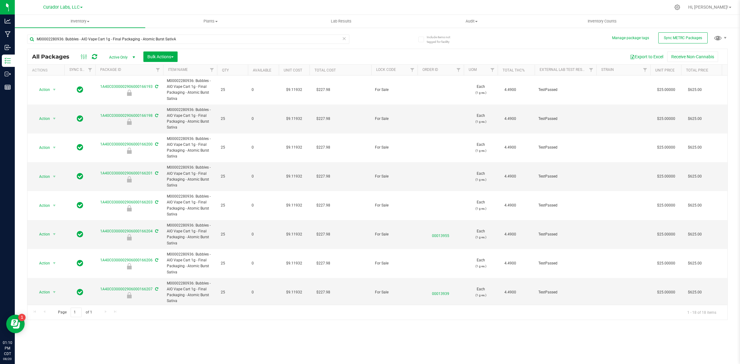
click at [93, 320] on div "All Packages Active Only Active Only Lab Samples Locked All External Internal B…" at bounding box center [377, 184] width 701 height 271
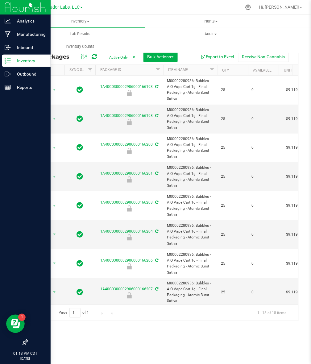
click at [19, 57] on p "Inventory" at bounding box center [29, 60] width 37 height 7
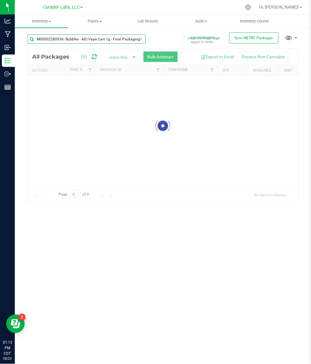
click at [74, 36] on input "M00002280936: Bubbles - AIO Vape Cart 1g - Final Packaging - Atomic Burst SativA" at bounding box center [86, 39] width 118 height 9
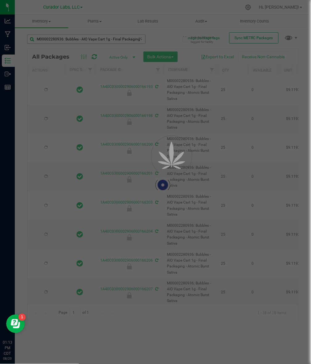
type input "2026-08-07"
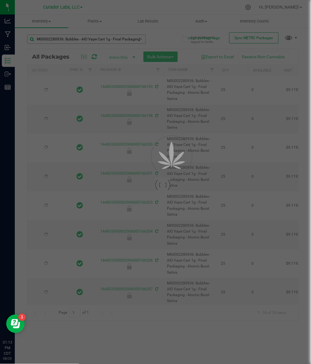
type input "2026-08-07"
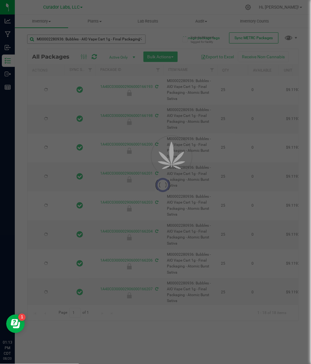
type input "2026-08-07"
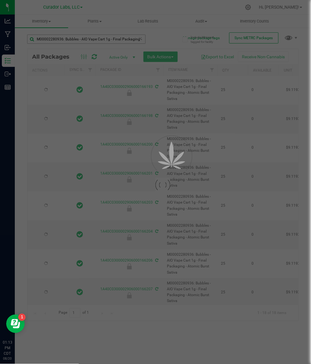
type input "2026-08-07"
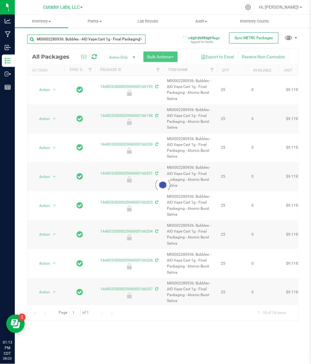
click at [74, 36] on input "M00002280936: Bubbles - AIO Vape Cart 1g - Final Packaging - Atomic Burst SativA" at bounding box center [86, 39] width 118 height 9
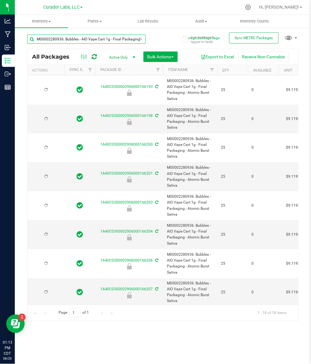
type input "2026-08-07"
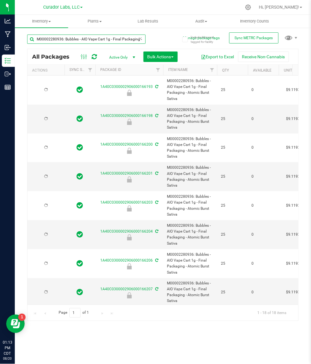
type input "2026-08-07"
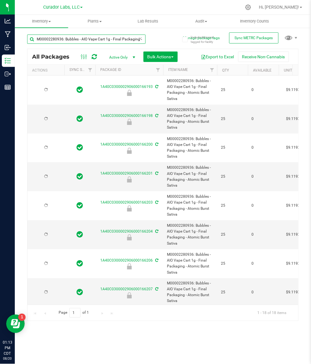
type input "2026-08-07"
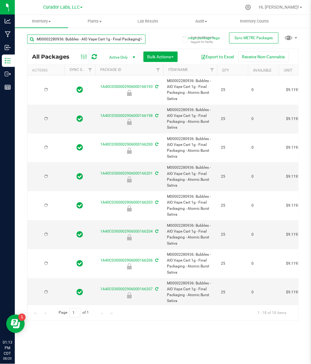
type input "2026-08-07"
click at [74, 36] on input "M00002280936: Bubbles - AIO Vape Cart 1g - Final Packaging - Atomic Burst SativA" at bounding box center [86, 39] width 118 height 9
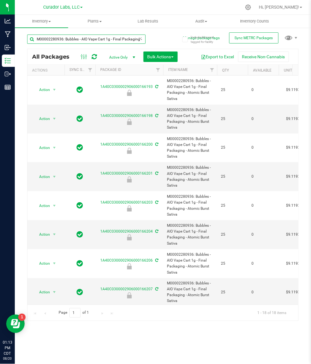
click at [74, 36] on input "M00002280936: Bubbles - AIO Vape Cart 1g - Final Packaging - Atomic Burst SativA" at bounding box center [86, 39] width 118 height 9
paste input "1447150: HeadChange - Live Badder 3.5g - Final Packaging - Raspberry Cake Pop"
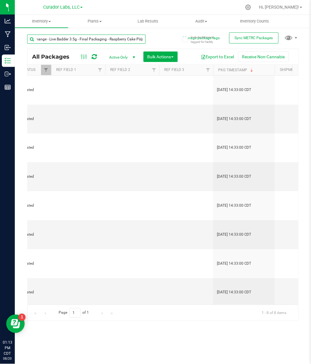
scroll to position [0, 867]
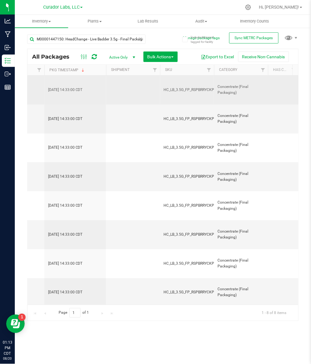
click at [202, 90] on span "HC_LB_3.5G_FP_RSPBRRYCKPP" at bounding box center [190, 90] width 53 height 6
copy tr "HC_LB_3.5G_FP_RSPBRRYCKPP"
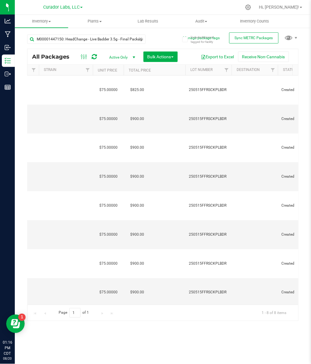
scroll to position [0, 0]
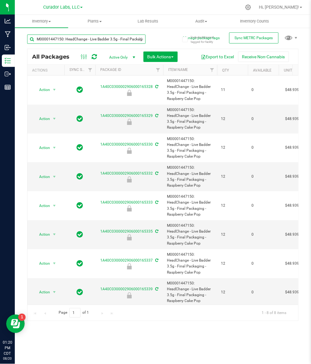
click at [110, 40] on input "M00001447150: HeadChange - Live Badder 3.5g - Final Packaging - Raspberry Cake …" at bounding box center [86, 39] width 118 height 9
paste input "826745: HeadChange - Live Rosin 3.5g - Final Packaging - Funkenstein"
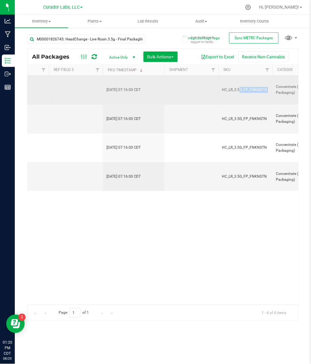
drag, startPoint x: 220, startPoint y: 92, endPoint x: 273, endPoint y: 97, distance: 53.9
click at [273, 97] on tr "Action Action Edit attributes Global inventory Package audit log Print package …" at bounding box center [97, 90] width 1997 height 29
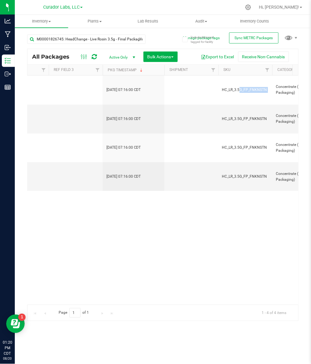
copy tr "HC_LR_3.5G_FP_FNKNSTN"
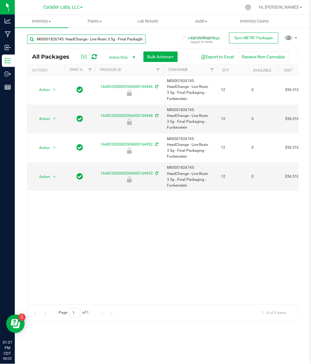
click at [84, 43] on input "M00001826745: HeadChange - Live Rosin 3.5g - Final Packaging - Funkenstein" at bounding box center [86, 39] width 118 height 9
click at [83, 42] on input "M00001826745: HeadChange - Live Rosin 3.5g - Final Packaging - Funkenstein" at bounding box center [86, 39] width 118 height 9
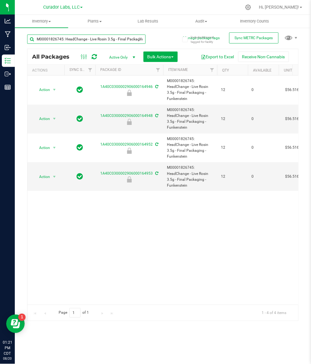
click at [83, 42] on input "M00001826745: HeadChange - Live Rosin 3.5g - Final Packaging - Funkenstein" at bounding box center [86, 39] width 118 height 9
paste input "5334: HeadChange - Live Rosin 2"
type input "M00001825334: HeadChange - Live Rosin 2g - Final Packaging - Funkenstein"
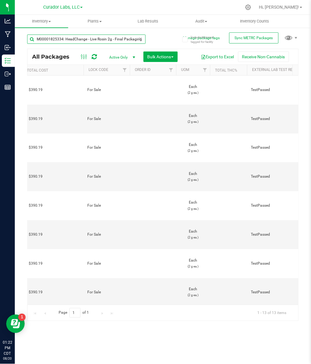
scroll to position [0, 558]
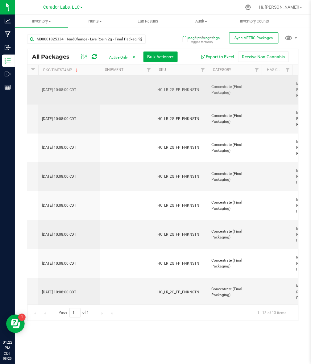
click at [188, 87] on span "HC_LR_2G_FP_FNKNSTN" at bounding box center [181, 90] width 47 height 6
click at [184, 90] on span "HC_LR_2G_FP_FNKNSTN" at bounding box center [181, 90] width 47 height 6
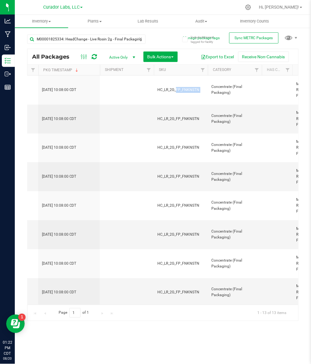
copy tr "HC_LR_2G_FP_FNKNSTN"
